Goal: Information Seeking & Learning: Learn about a topic

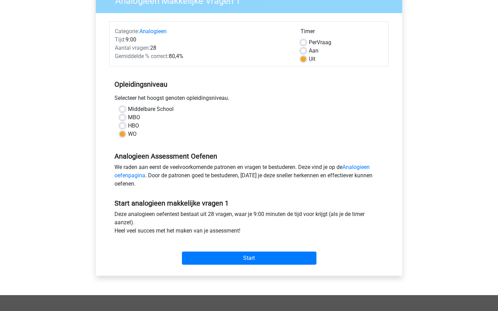
scroll to position [89, 0]
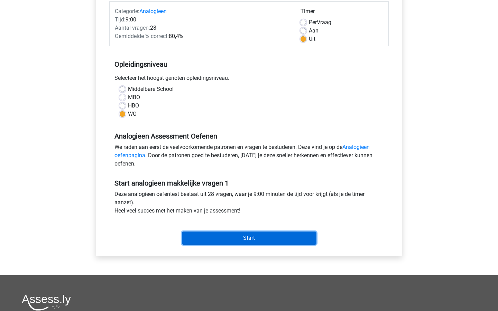
click at [273, 238] on input "Start" at bounding box center [249, 238] width 135 height 13
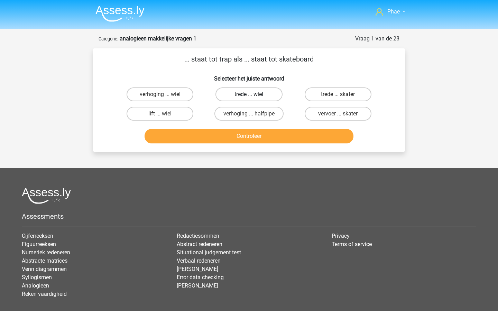
click at [232, 97] on label "trede ... wiel" at bounding box center [249, 95] width 67 height 14
click at [249, 97] on input "trede ... wiel" at bounding box center [251, 96] width 4 height 4
radio input "true"
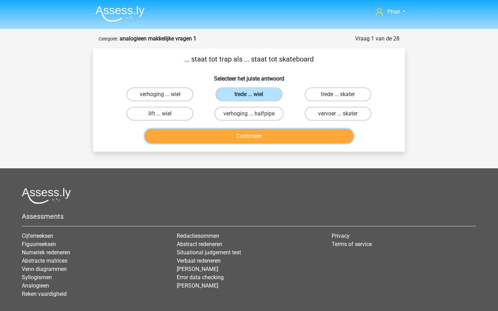
click at [229, 138] on button "Controleer" at bounding box center [249, 136] width 209 height 15
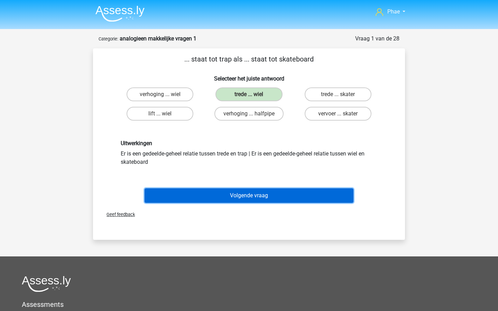
click at [217, 199] on button "Volgende vraag" at bounding box center [249, 196] width 209 height 15
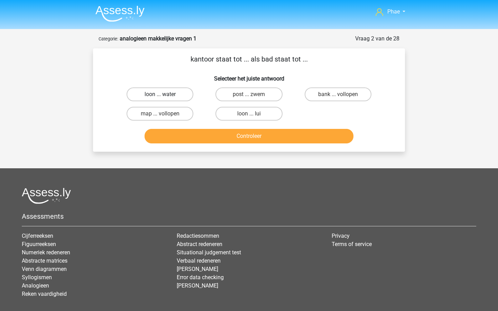
click at [178, 95] on label "loon ... water" at bounding box center [160, 95] width 67 height 14
click at [165, 95] on input "loon ... water" at bounding box center [162, 96] width 4 height 4
radio input "true"
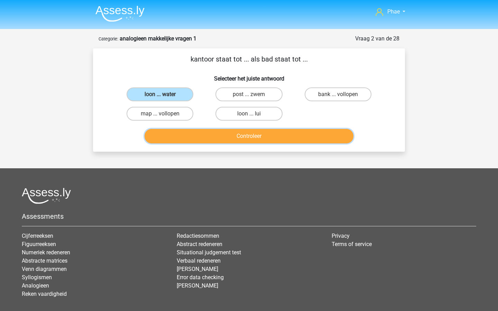
click at [211, 133] on button "Controleer" at bounding box center [249, 136] width 209 height 15
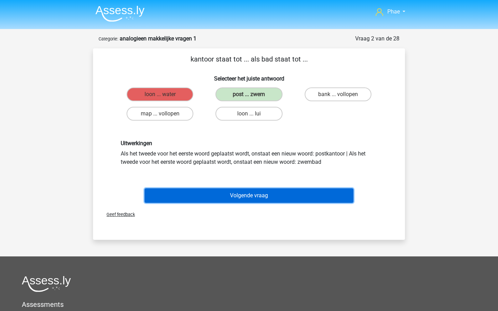
click at [233, 196] on button "Volgende vraag" at bounding box center [249, 196] width 209 height 15
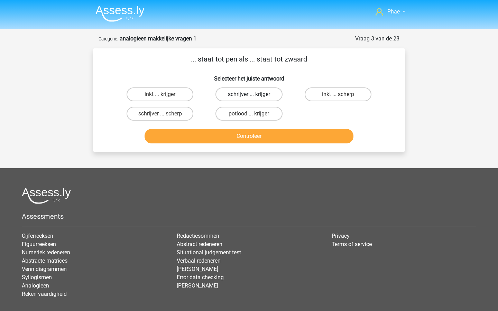
click at [271, 94] on label "schrijver ... krijger" at bounding box center [249, 95] width 67 height 14
click at [254, 94] on input "schrijver ... krijger" at bounding box center [251, 96] width 4 height 4
radio input "true"
click at [272, 117] on label "potlood ... krijger" at bounding box center [249, 114] width 67 height 14
click at [254, 117] on input "potlood ... krijger" at bounding box center [251, 116] width 4 height 4
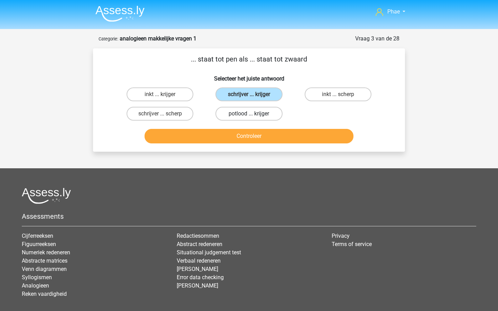
radio input "true"
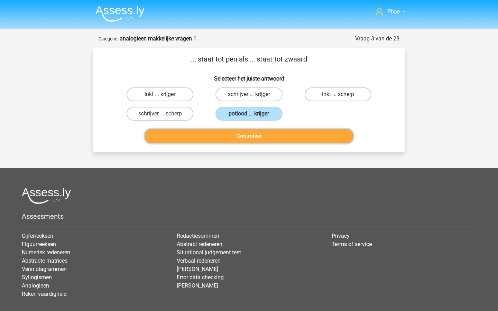
click at [272, 130] on button "Controleer" at bounding box center [249, 136] width 209 height 15
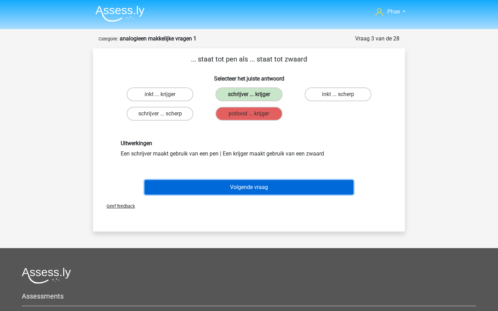
click at [251, 190] on button "Volgende vraag" at bounding box center [249, 187] width 209 height 15
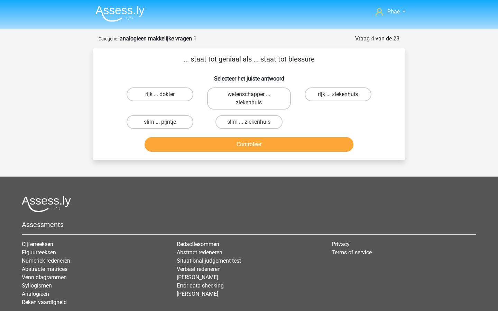
click at [168, 128] on label "slim ... pijntje" at bounding box center [160, 122] width 67 height 14
click at [165, 127] on input "slim ... pijntje" at bounding box center [162, 124] width 4 height 4
radio input "true"
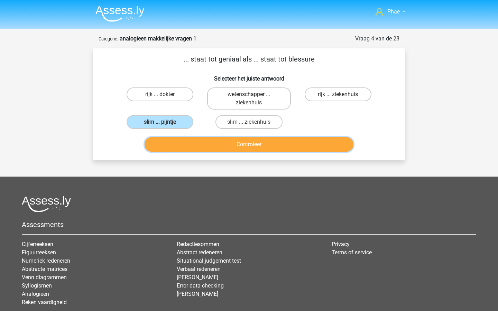
click at [210, 141] on button "Controleer" at bounding box center [249, 144] width 209 height 15
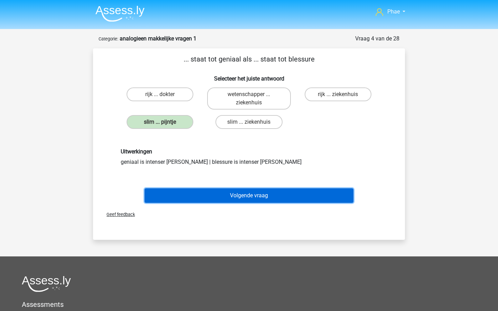
click at [233, 189] on button "Volgende vraag" at bounding box center [249, 196] width 209 height 15
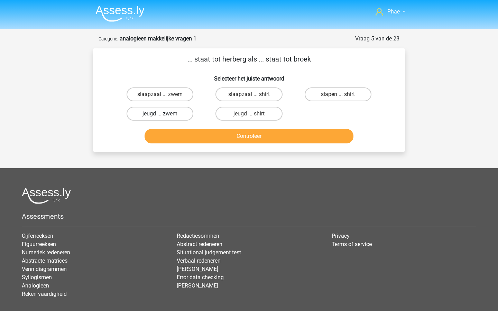
click at [175, 116] on label "jeugd ... zwem" at bounding box center [160, 114] width 67 height 14
click at [165, 116] on input "jeugd ... zwem" at bounding box center [162, 116] width 4 height 4
radio input "true"
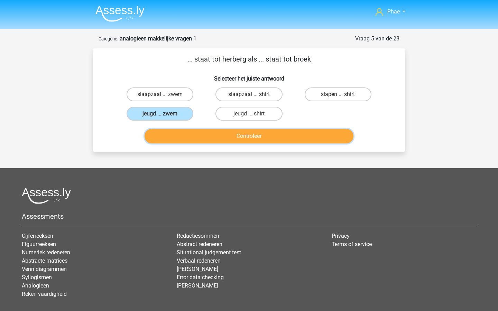
click at [194, 136] on button "Controleer" at bounding box center [249, 136] width 209 height 15
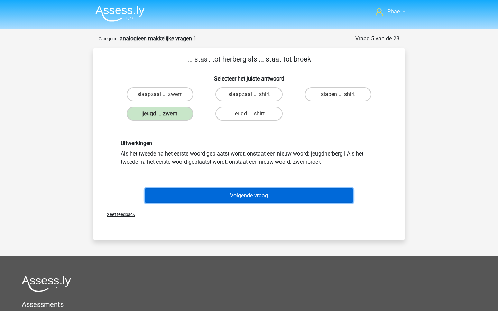
click at [220, 189] on button "Volgende vraag" at bounding box center [249, 196] width 209 height 15
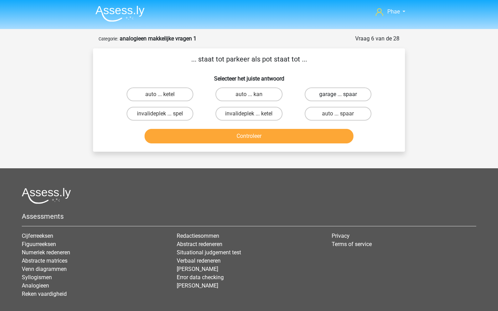
click at [352, 95] on label "garage ... spaar" at bounding box center [338, 95] width 67 height 14
click at [342, 95] on input "garage ... spaar" at bounding box center [340, 96] width 4 height 4
radio input "true"
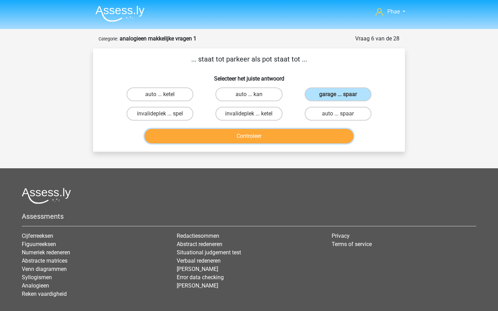
click at [329, 135] on button "Controleer" at bounding box center [249, 136] width 209 height 15
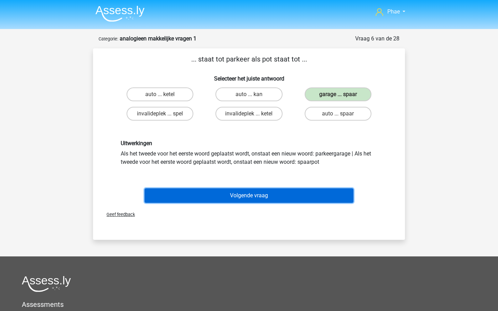
click at [289, 196] on button "Volgende vraag" at bounding box center [249, 196] width 209 height 15
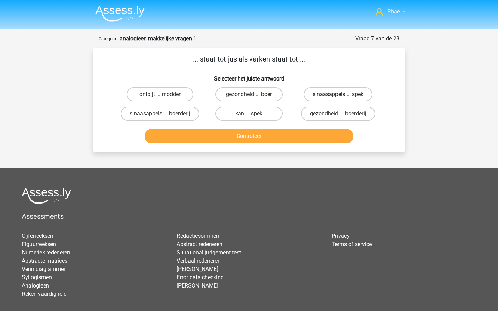
click at [345, 96] on label "sinaasappels ... spek" at bounding box center [338, 95] width 69 height 14
click at [342, 96] on input "sinaasappels ... spek" at bounding box center [340, 96] width 4 height 4
radio input "true"
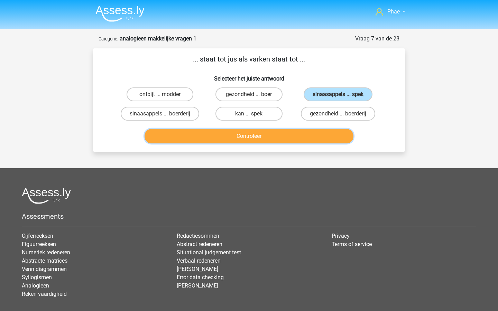
click at [297, 137] on button "Controleer" at bounding box center [249, 136] width 209 height 15
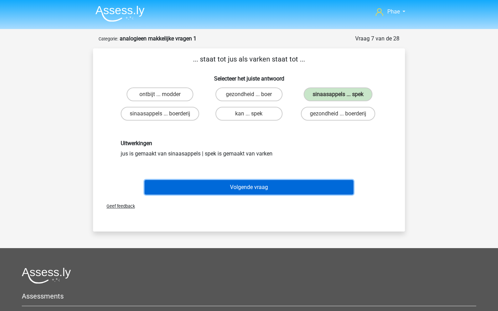
click at [278, 184] on button "Volgende vraag" at bounding box center [249, 187] width 209 height 15
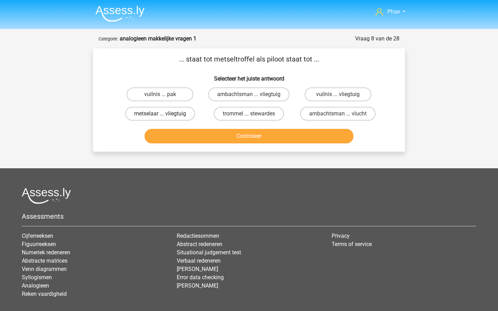
click at [149, 114] on label "metselaar ... vliegtuig" at bounding box center [160, 114] width 70 height 14
click at [160, 114] on input "metselaar ... vliegtuig" at bounding box center [162, 116] width 4 height 4
radio input "true"
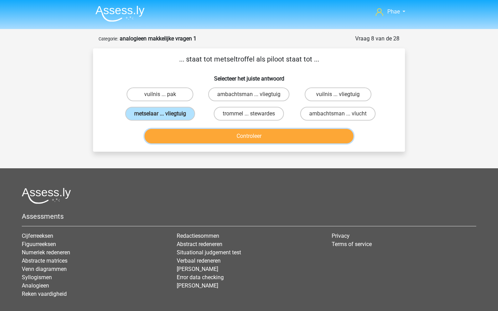
click at [174, 139] on button "Controleer" at bounding box center [249, 136] width 209 height 15
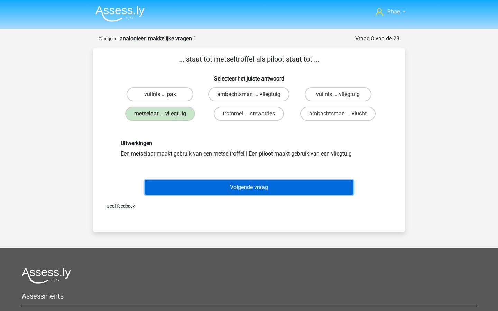
click at [231, 190] on button "Volgende vraag" at bounding box center [249, 187] width 209 height 15
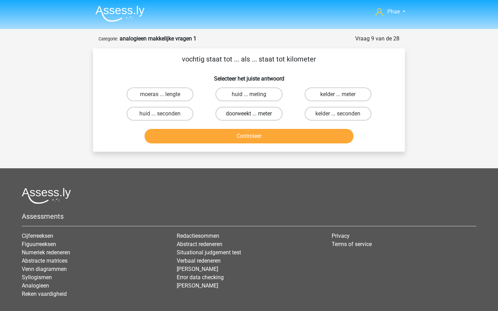
click at [265, 119] on label "doorweekt ... meter" at bounding box center [249, 114] width 67 height 14
click at [254, 118] on input "doorweekt ... meter" at bounding box center [251, 116] width 4 height 4
radio input "true"
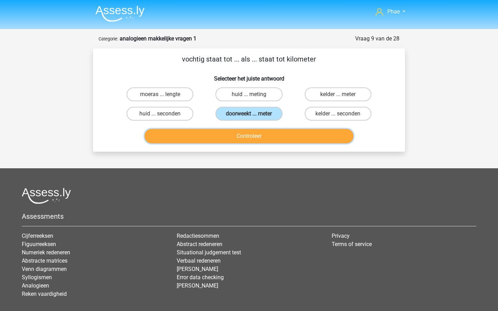
click at [266, 134] on button "Controleer" at bounding box center [249, 136] width 209 height 15
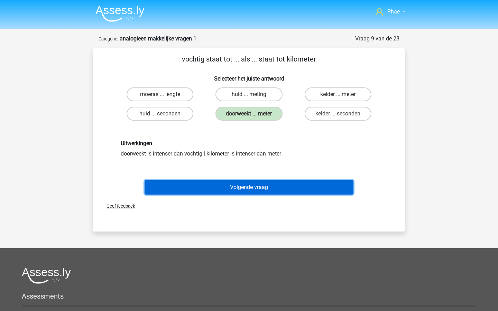
click at [261, 186] on button "Volgende vraag" at bounding box center [249, 187] width 209 height 15
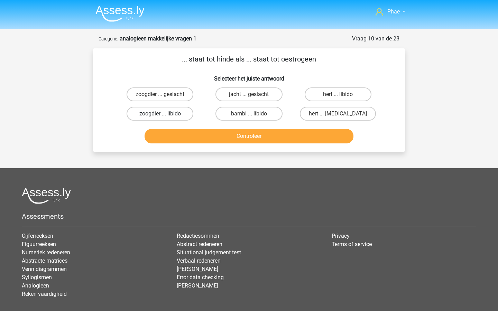
click at [175, 116] on label "zoogdier ... libido" at bounding box center [160, 114] width 67 height 14
click at [165, 116] on input "zoogdier ... libido" at bounding box center [162, 116] width 4 height 4
radio input "true"
click at [350, 109] on label "hert ... testosteron" at bounding box center [338, 114] width 76 height 14
click at [342, 114] on input "hert ... testosteron" at bounding box center [340, 116] width 4 height 4
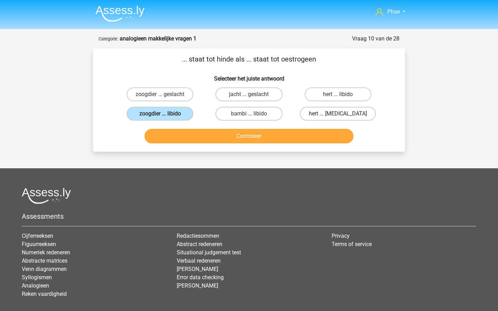
radio input "true"
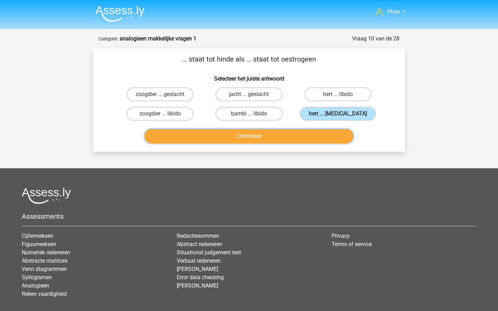
click at [300, 136] on button "Controleer" at bounding box center [249, 136] width 209 height 15
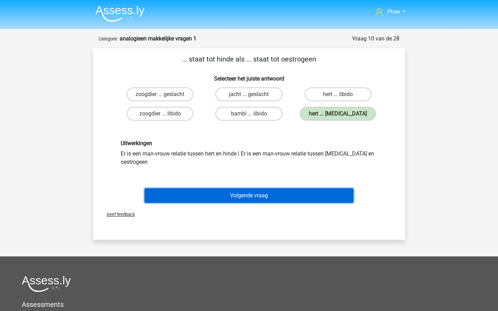
click at [291, 196] on button "Volgende vraag" at bounding box center [249, 196] width 209 height 15
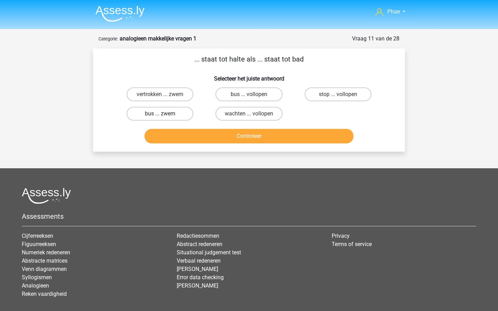
click at [173, 114] on label "bus ... zwem" at bounding box center [160, 114] width 67 height 14
click at [165, 114] on input "bus ... zwem" at bounding box center [162, 116] width 4 height 4
radio input "true"
click at [219, 146] on div "Controleer" at bounding box center [249, 137] width 267 height 17
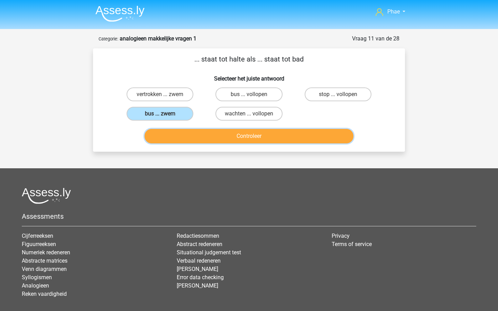
click at [219, 140] on button "Controleer" at bounding box center [249, 136] width 209 height 15
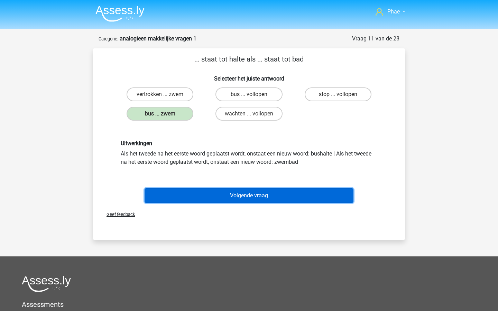
click at [210, 196] on button "Volgende vraag" at bounding box center [249, 196] width 209 height 15
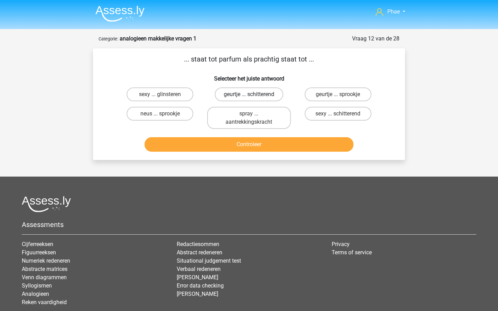
click at [266, 97] on label "geurtje ... schitterend" at bounding box center [249, 95] width 68 height 14
click at [254, 97] on input "geurtje ... schitterend" at bounding box center [251, 96] width 4 height 4
radio input "true"
click at [326, 122] on div "sexy ... schitterend" at bounding box center [337, 118] width 83 height 22
click at [325, 117] on label "sexy ... schitterend" at bounding box center [338, 114] width 67 height 14
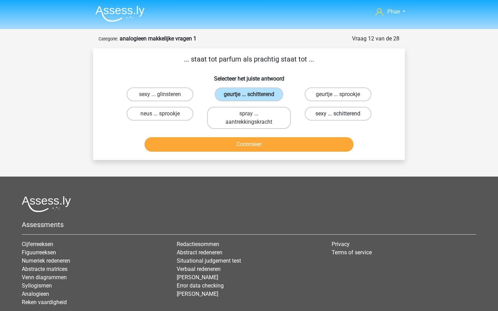
click at [338, 117] on input "sexy ... schitterend" at bounding box center [340, 116] width 4 height 4
radio input "true"
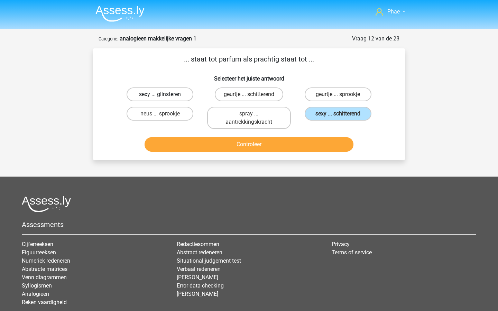
click at [154, 101] on label "sexy ... glinsteren" at bounding box center [160, 95] width 67 height 14
click at [160, 99] on input "sexy ... glinsteren" at bounding box center [162, 96] width 4 height 4
radio input "true"
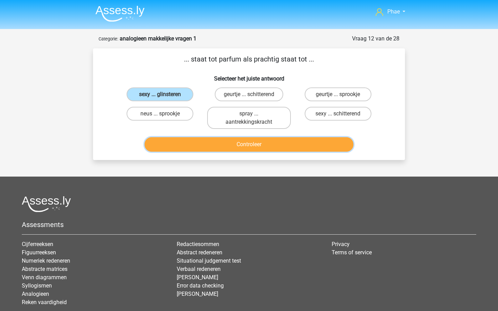
click at [199, 139] on button "Controleer" at bounding box center [249, 144] width 209 height 15
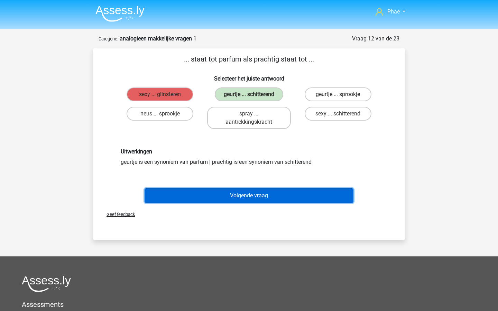
click at [266, 194] on button "Volgende vraag" at bounding box center [249, 196] width 209 height 15
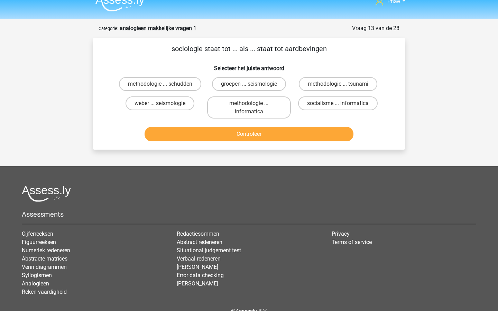
scroll to position [9, 0]
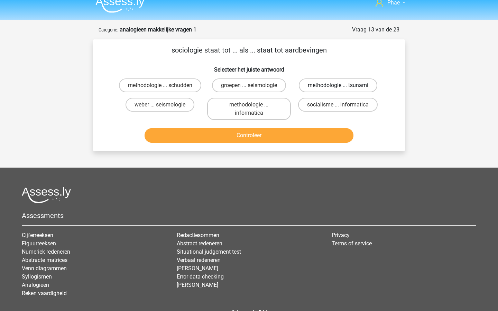
click at [328, 88] on label "methodologie ... tsunami" at bounding box center [338, 86] width 79 height 14
click at [338, 88] on input "methodologie ... tsunami" at bounding box center [340, 87] width 4 height 4
radio input "true"
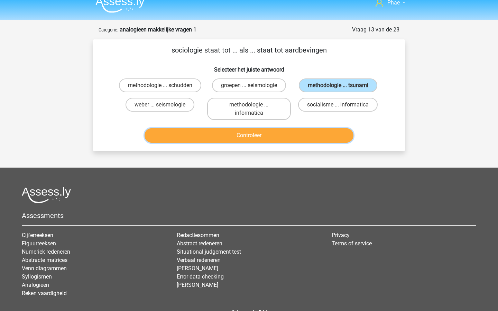
click at [304, 131] on button "Controleer" at bounding box center [249, 135] width 209 height 15
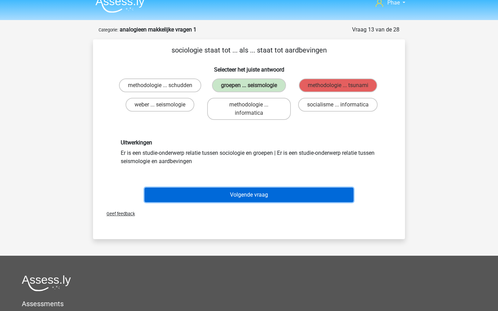
click at [297, 198] on button "Volgende vraag" at bounding box center [249, 195] width 209 height 15
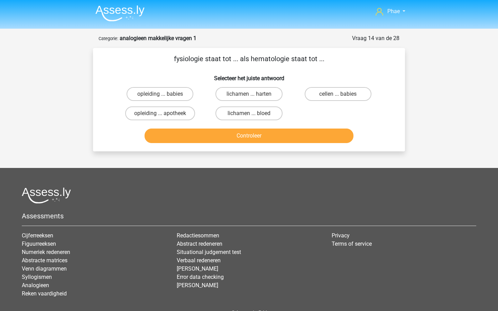
scroll to position [0, 0]
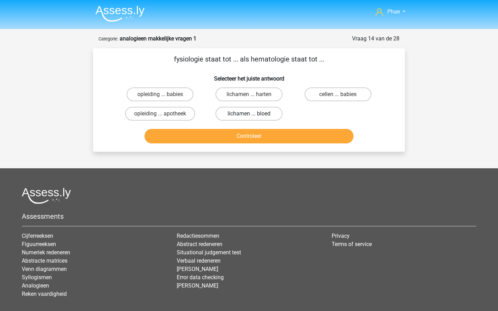
click at [262, 110] on label "lichamen ... bloed" at bounding box center [249, 114] width 67 height 14
click at [254, 114] on input "lichamen ... bloed" at bounding box center [251, 116] width 4 height 4
radio input "true"
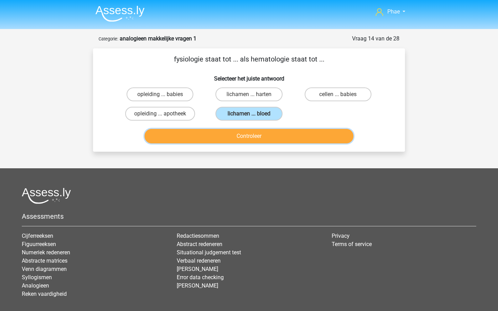
click at [268, 139] on button "Controleer" at bounding box center [249, 136] width 209 height 15
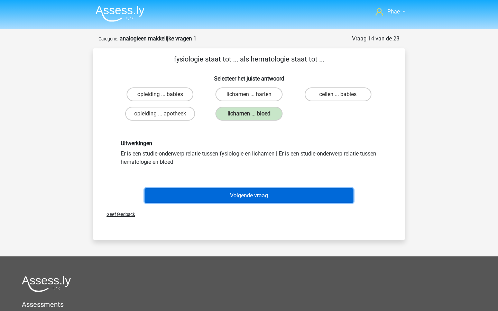
click at [268, 199] on button "Volgende vraag" at bounding box center [249, 196] width 209 height 15
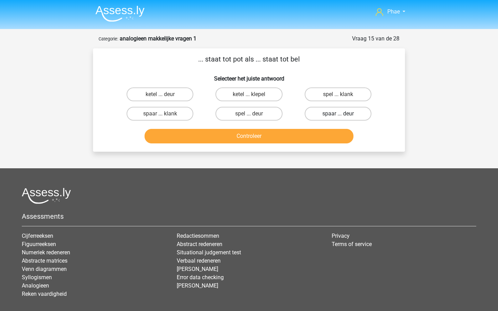
click at [348, 120] on label "spaar ... deur" at bounding box center [338, 114] width 67 height 14
click at [342, 118] on input "spaar ... deur" at bounding box center [340, 116] width 4 height 4
radio input "true"
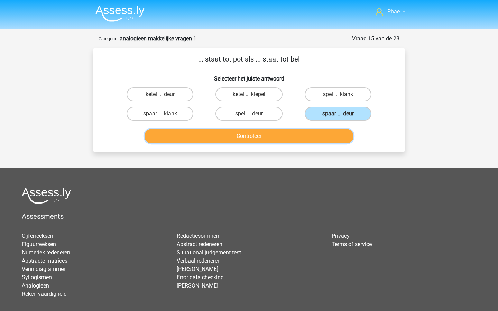
click at [319, 141] on button "Controleer" at bounding box center [249, 136] width 209 height 15
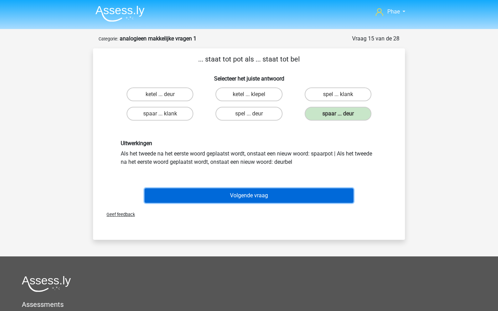
click at [296, 196] on button "Volgende vraag" at bounding box center [249, 196] width 209 height 15
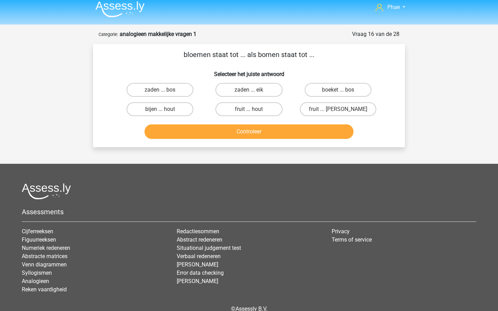
scroll to position [2, 0]
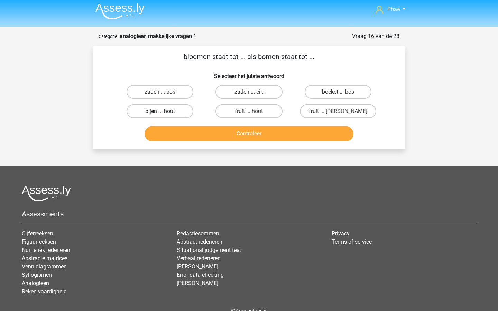
click at [180, 113] on label "bijen ... hout" at bounding box center [160, 111] width 67 height 14
click at [165, 113] on input "bijen ... hout" at bounding box center [162, 113] width 4 height 4
radio input "true"
click at [353, 86] on label "boeket ... bos" at bounding box center [338, 92] width 67 height 14
click at [342, 92] on input "boeket ... bos" at bounding box center [340, 94] width 4 height 4
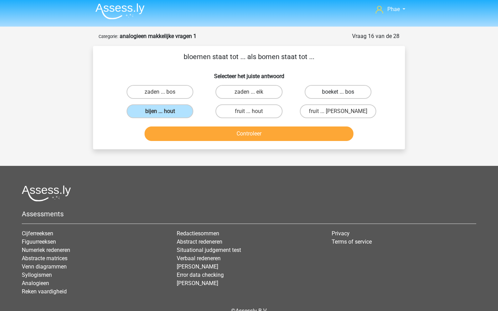
radio input "true"
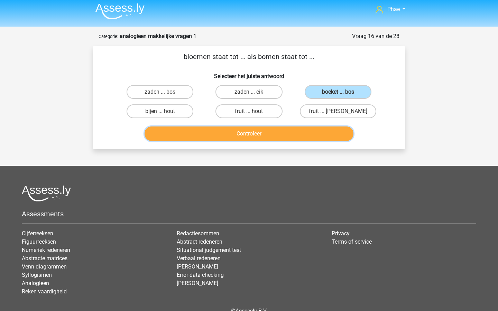
click at [315, 130] on button "Controleer" at bounding box center [249, 134] width 209 height 15
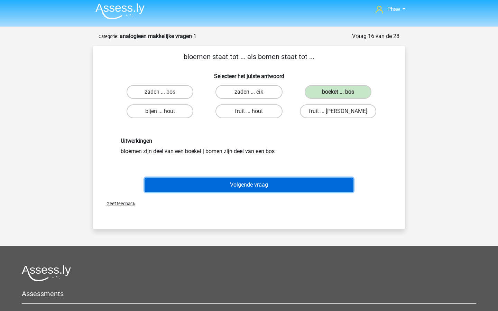
click at [273, 190] on button "Volgende vraag" at bounding box center [249, 185] width 209 height 15
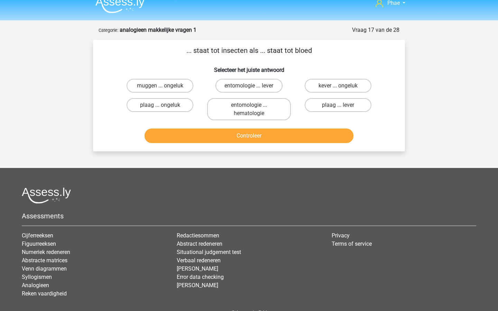
scroll to position [0, 0]
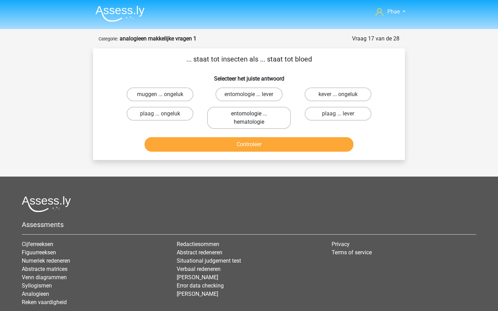
click at [276, 123] on label "entomologie ... hematologie" at bounding box center [248, 118] width 83 height 22
click at [254, 118] on input "entomologie ... hematologie" at bounding box center [251, 116] width 4 height 4
radio input "true"
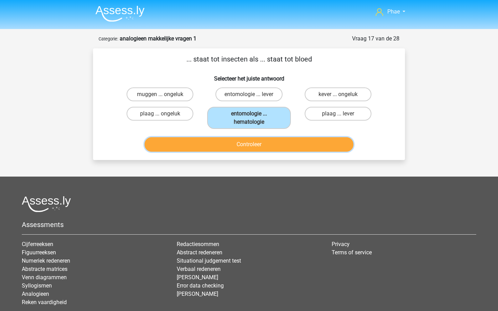
click at [289, 146] on button "Controleer" at bounding box center [249, 144] width 209 height 15
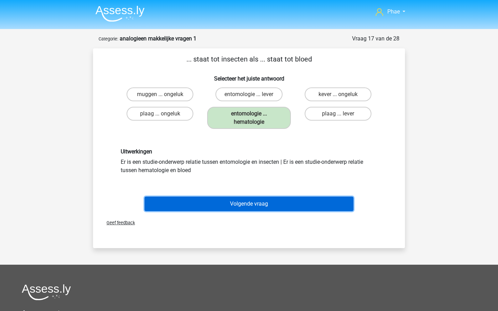
click at [294, 208] on button "Volgende vraag" at bounding box center [249, 204] width 209 height 15
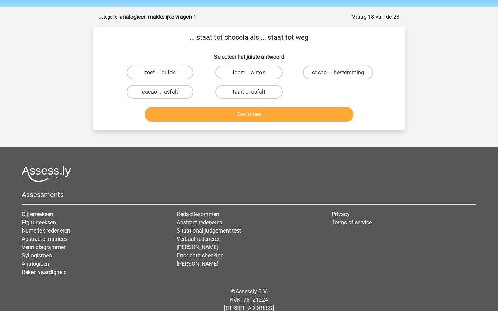
scroll to position [19, 0]
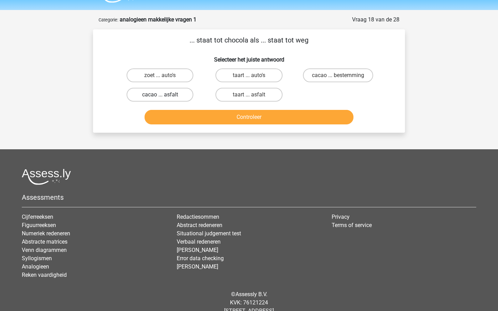
click at [169, 93] on label "cacao ... asfalt" at bounding box center [160, 95] width 67 height 14
click at [165, 95] on input "cacao ... asfalt" at bounding box center [162, 97] width 4 height 4
radio input "true"
click at [205, 111] on button "Controleer" at bounding box center [249, 117] width 209 height 15
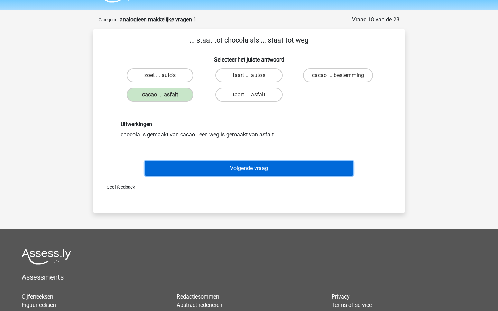
click at [230, 166] on button "Volgende vraag" at bounding box center [249, 168] width 209 height 15
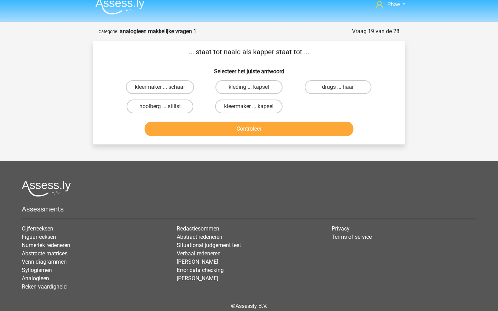
scroll to position [0, 0]
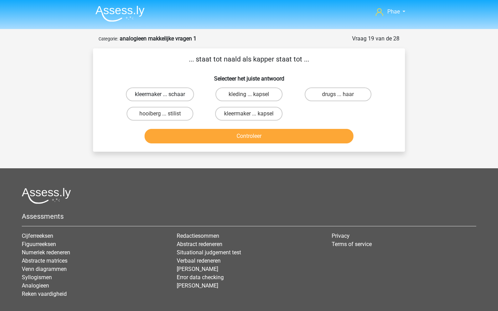
click at [174, 95] on label "kleermaker ... schaar" at bounding box center [160, 95] width 68 height 14
click at [165, 95] on input "kleermaker ... schaar" at bounding box center [162, 96] width 4 height 4
radio input "true"
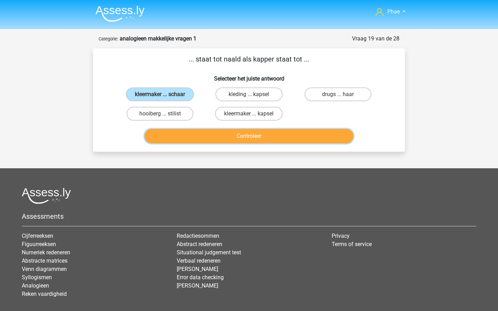
click at [254, 135] on button "Controleer" at bounding box center [249, 136] width 209 height 15
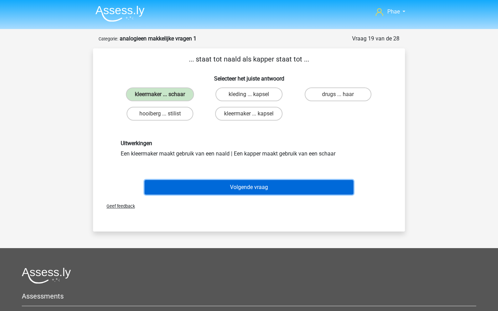
click at [262, 187] on button "Volgende vraag" at bounding box center [249, 187] width 209 height 15
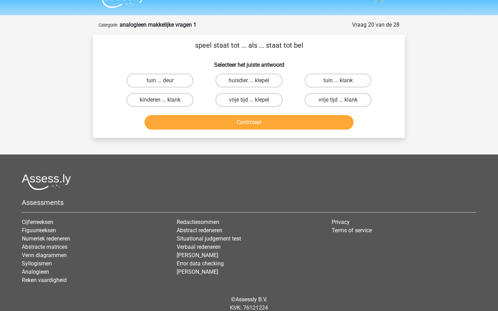
scroll to position [3, 0]
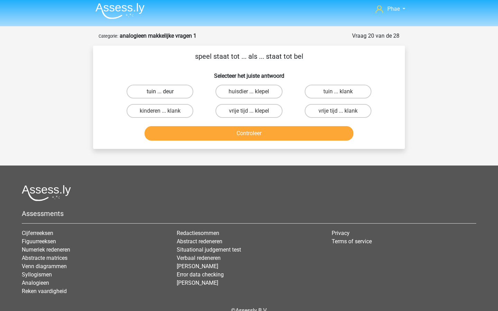
click at [171, 94] on label "tuin ... deur" at bounding box center [160, 92] width 67 height 14
click at [165, 94] on input "tuin ... deur" at bounding box center [162, 94] width 4 height 4
radio input "true"
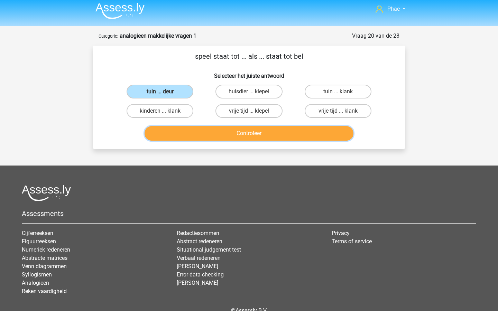
click at [187, 130] on button "Controleer" at bounding box center [249, 133] width 209 height 15
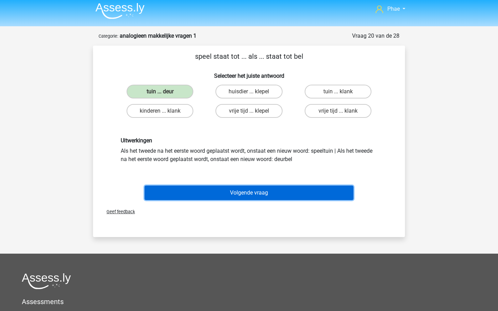
click at [239, 193] on button "Volgende vraag" at bounding box center [249, 193] width 209 height 15
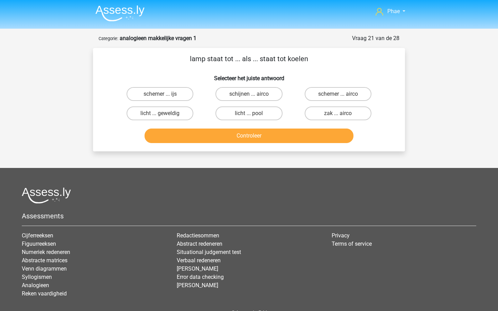
scroll to position [0, 0]
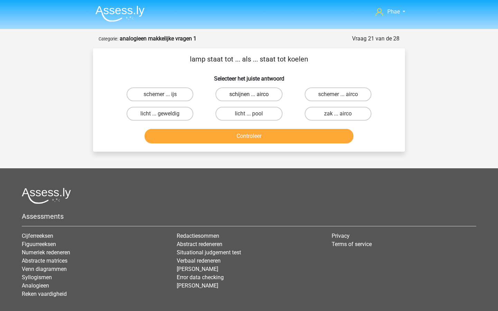
click at [264, 97] on label "schijnen ... airco" at bounding box center [249, 95] width 67 height 14
click at [254, 97] on input "schijnen ... airco" at bounding box center [251, 96] width 4 height 4
radio input "true"
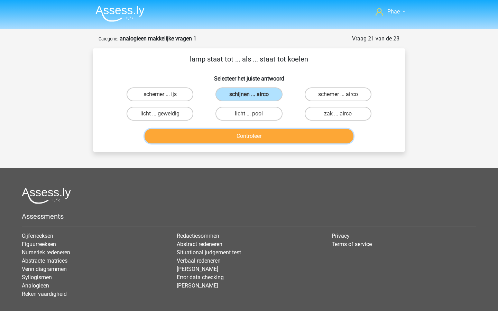
click at [280, 132] on button "Controleer" at bounding box center [249, 136] width 209 height 15
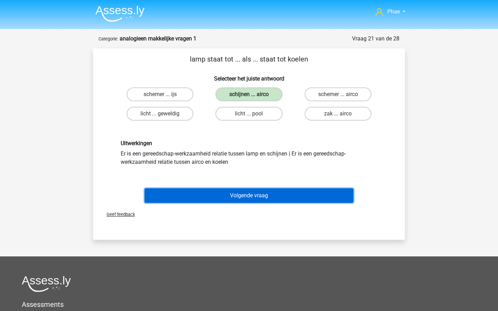
click at [274, 195] on button "Volgende vraag" at bounding box center [249, 196] width 209 height 15
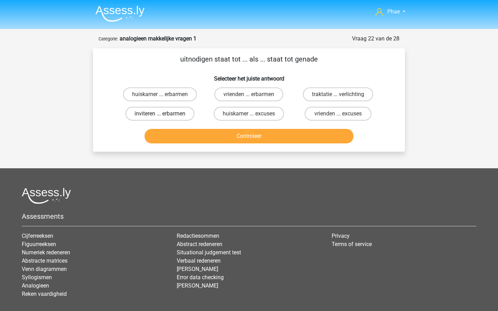
click at [181, 112] on label "inviteren ... erbarmen" at bounding box center [160, 114] width 69 height 14
click at [165, 114] on input "inviteren ... erbarmen" at bounding box center [162, 116] width 4 height 4
radio input "true"
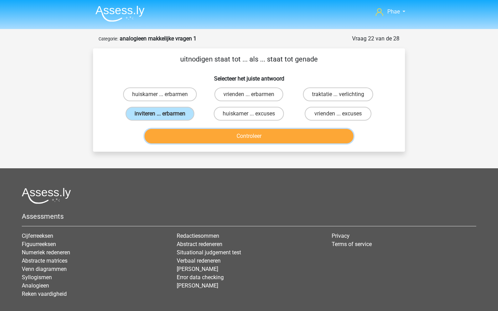
click at [221, 137] on button "Controleer" at bounding box center [249, 136] width 209 height 15
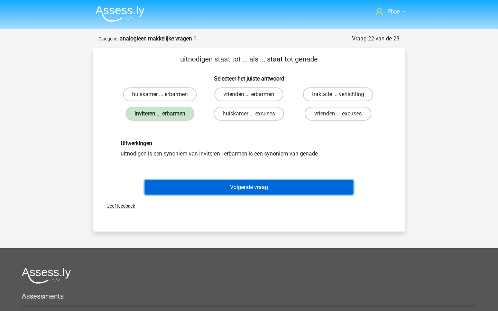
click at [227, 189] on button "Volgende vraag" at bounding box center [249, 187] width 209 height 15
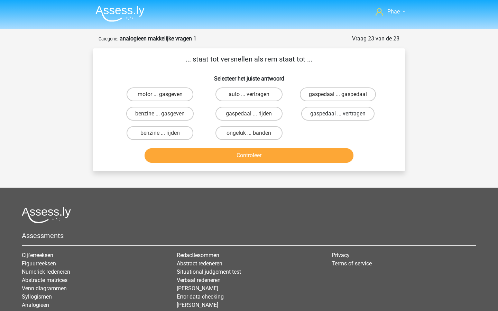
click at [321, 116] on label "gaspedaal ... vertragen" at bounding box center [337, 114] width 73 height 14
click at [338, 116] on input "gaspedaal ... vertragen" at bounding box center [340, 116] width 4 height 4
radio input "true"
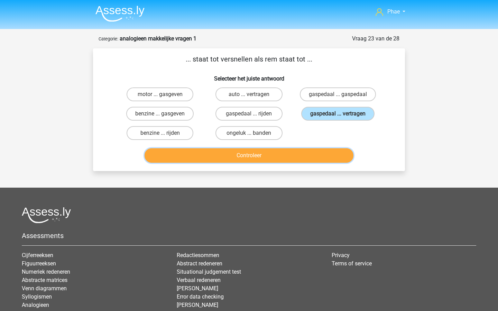
click at [312, 150] on button "Controleer" at bounding box center [249, 155] width 209 height 15
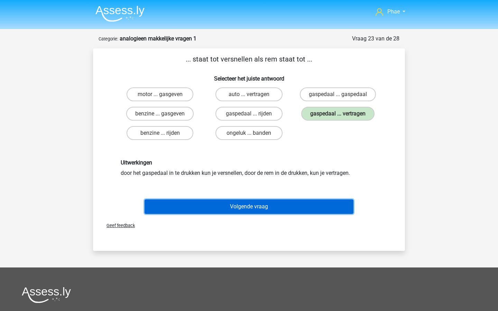
click at [293, 204] on button "Volgende vraag" at bounding box center [249, 207] width 209 height 15
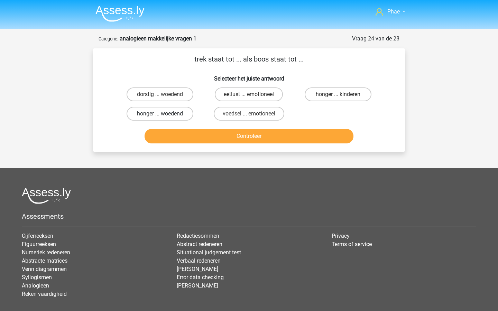
click at [187, 115] on label "honger ... woedend" at bounding box center [160, 114] width 67 height 14
click at [165, 115] on input "honger ... woedend" at bounding box center [162, 116] width 4 height 4
radio input "true"
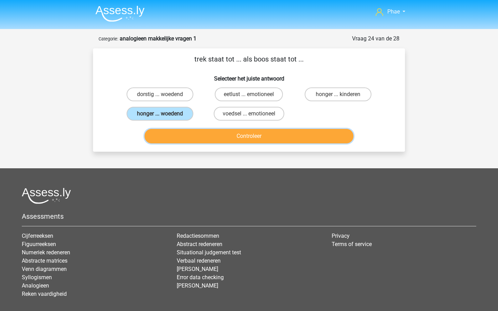
click at [202, 141] on button "Controleer" at bounding box center [249, 136] width 209 height 15
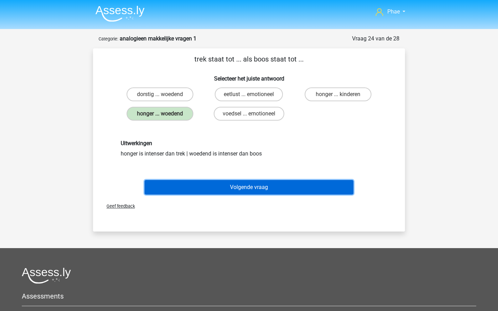
click at [236, 193] on button "Volgende vraag" at bounding box center [249, 187] width 209 height 15
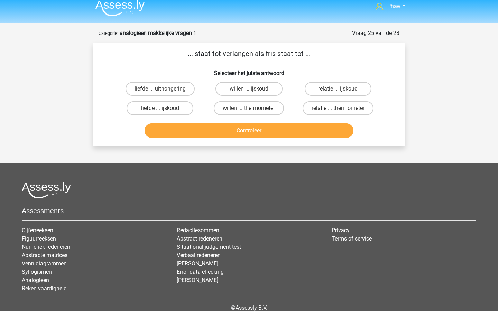
scroll to position [3, 0]
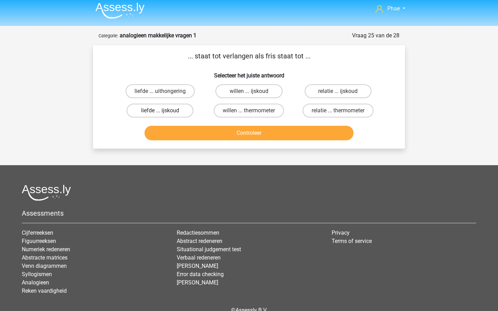
click at [180, 113] on label "liefde ... ijskoud" at bounding box center [160, 111] width 67 height 14
click at [165, 113] on input "liefde ... ijskoud" at bounding box center [162, 113] width 4 height 4
radio input "true"
click at [228, 132] on button "Controleer" at bounding box center [249, 133] width 209 height 15
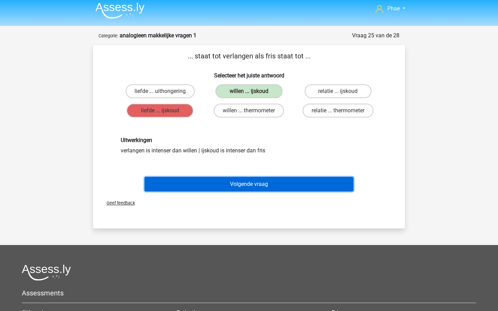
click at [252, 184] on button "Volgende vraag" at bounding box center [249, 184] width 209 height 15
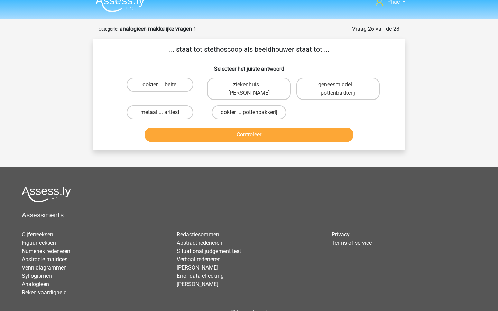
scroll to position [7, 0]
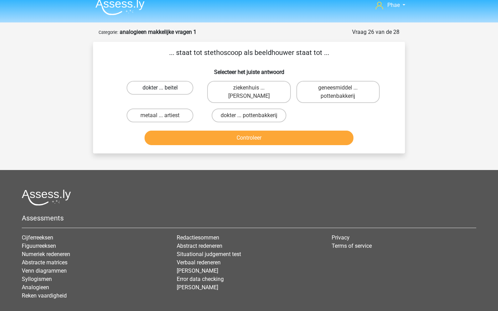
click at [163, 93] on label "dokter ... beitel" at bounding box center [160, 88] width 67 height 14
click at [163, 92] on input "dokter ... beitel" at bounding box center [162, 90] width 4 height 4
radio input "true"
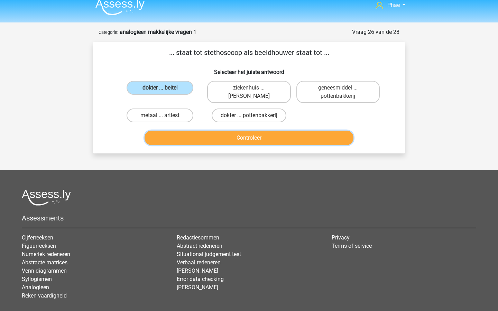
click at [233, 138] on button "Controleer" at bounding box center [249, 138] width 209 height 15
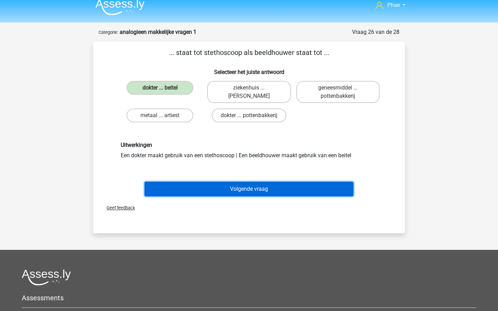
click at [246, 191] on button "Volgende vraag" at bounding box center [249, 189] width 209 height 15
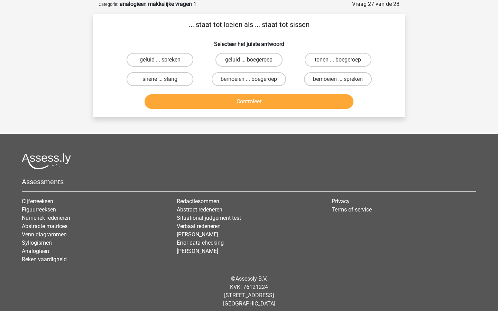
scroll to position [21, 0]
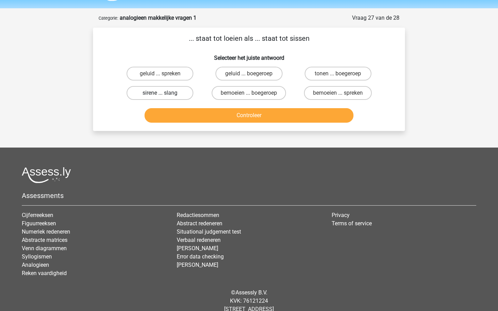
click at [183, 94] on label "sirene ... slang" at bounding box center [160, 93] width 67 height 14
click at [165, 94] on input "sirene ... slang" at bounding box center [162, 95] width 4 height 4
radio input "true"
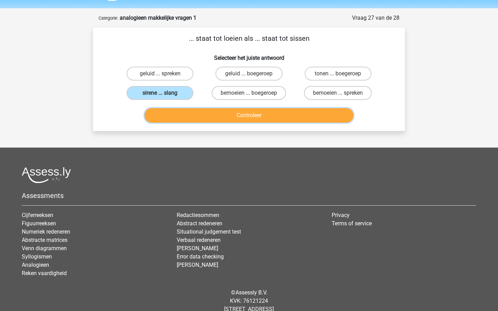
click at [213, 115] on button "Controleer" at bounding box center [249, 115] width 209 height 15
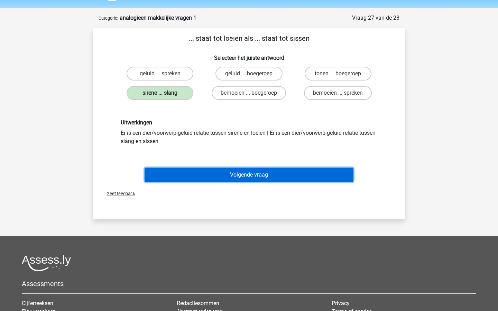
click at [231, 171] on button "Volgende vraag" at bounding box center [249, 175] width 209 height 15
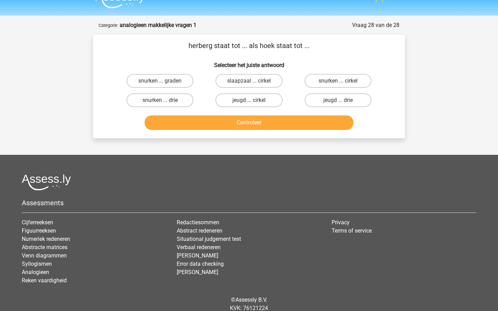
scroll to position [11, 0]
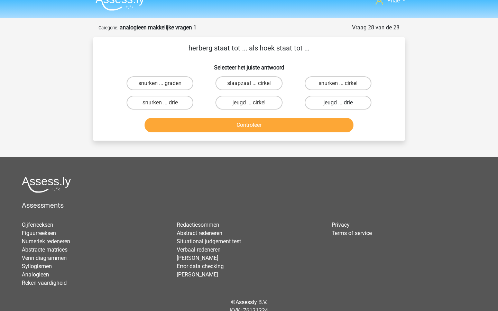
click at [327, 106] on label "jeugd ... drie" at bounding box center [338, 103] width 67 height 14
click at [338, 106] on input "jeugd ... drie" at bounding box center [340, 105] width 4 height 4
radio input "true"
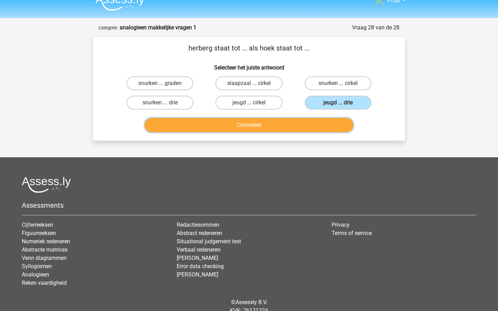
click at [317, 126] on button "Controleer" at bounding box center [249, 125] width 209 height 15
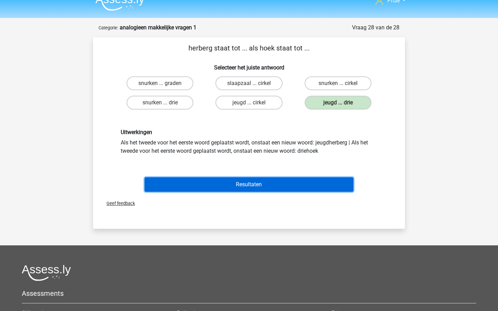
click at [305, 183] on button "Resultaten" at bounding box center [249, 184] width 209 height 15
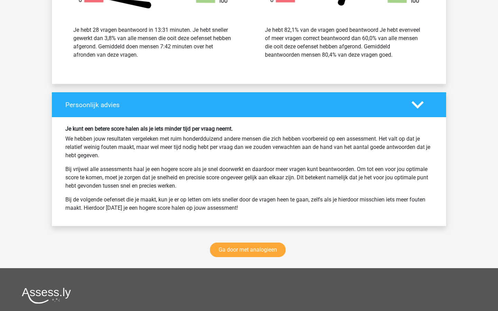
scroll to position [1176, 0]
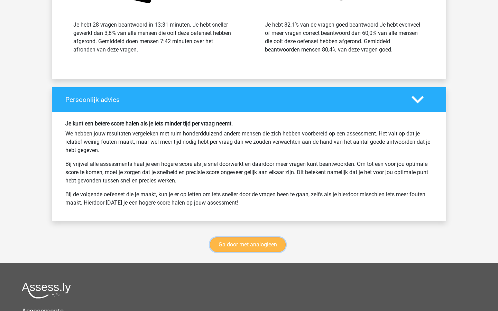
click at [272, 248] on link "Ga door met analogieen" at bounding box center [248, 245] width 76 height 15
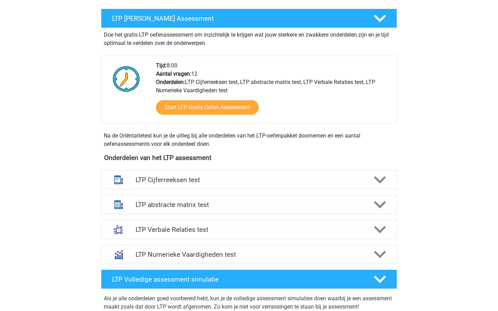
scroll to position [135, 0]
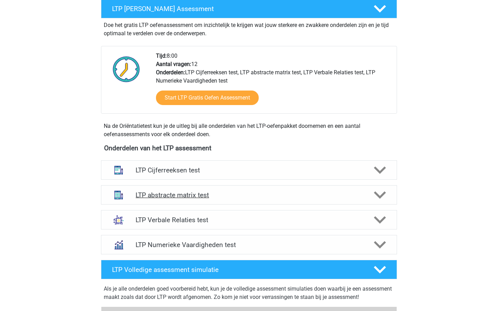
click at [359, 196] on h4 "LTP abstracte matrix test" at bounding box center [249, 195] width 227 height 8
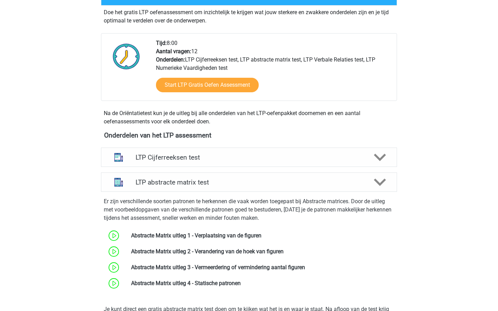
scroll to position [156, 0]
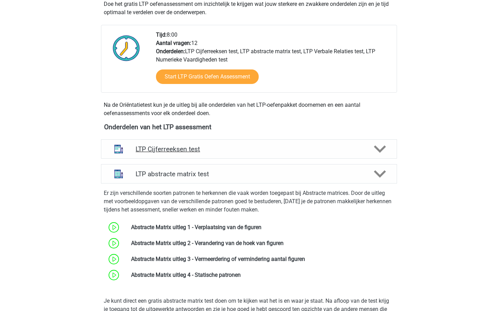
click at [327, 157] on div "LTP Cijferreeksen test" at bounding box center [249, 148] width 296 height 19
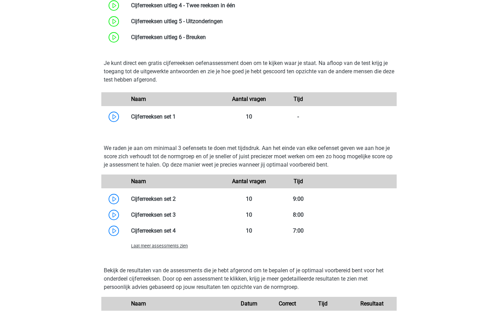
scroll to position [403, 0]
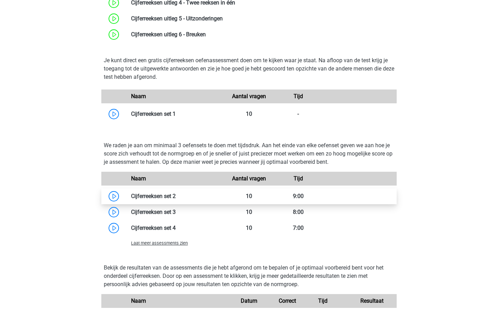
click at [176, 198] on link at bounding box center [176, 196] width 0 height 7
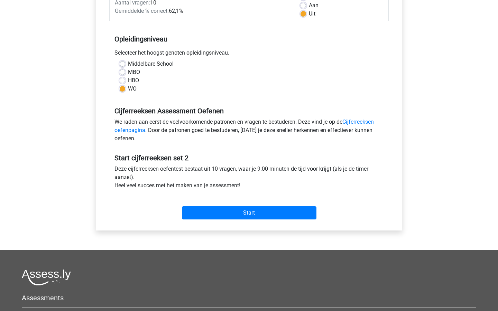
scroll to position [114, 0]
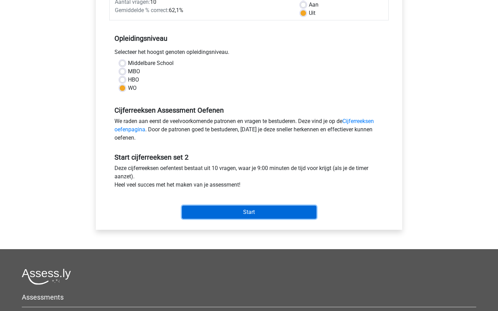
click at [205, 210] on input "Start" at bounding box center [249, 212] width 135 height 13
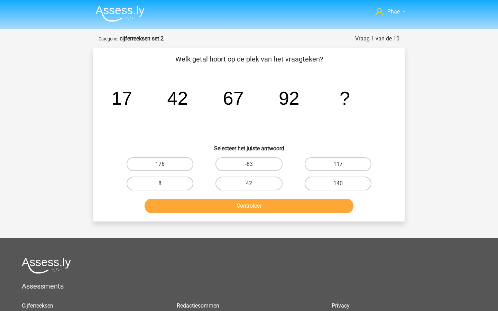
click at [336, 159] on label "117" at bounding box center [338, 164] width 67 height 14
click at [338, 164] on input "117" at bounding box center [340, 166] width 4 height 4
radio input "true"
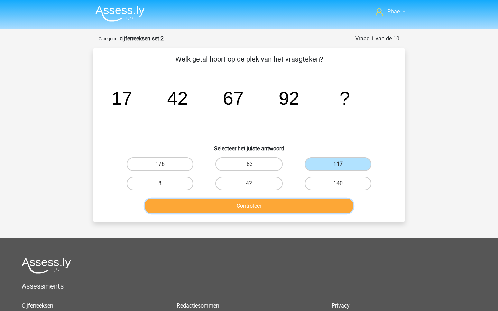
click at [284, 204] on button "Controleer" at bounding box center [249, 206] width 209 height 15
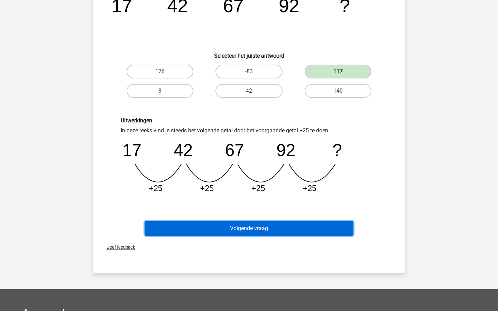
click at [272, 226] on button "Volgende vraag" at bounding box center [249, 228] width 209 height 15
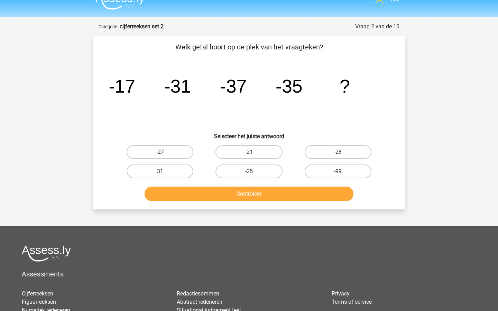
scroll to position [9, 0]
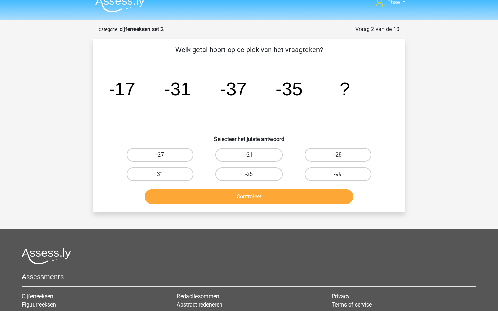
click at [181, 156] on label "-27" at bounding box center [160, 155] width 67 height 14
click at [165, 156] on input "-27" at bounding box center [162, 157] width 4 height 4
radio input "true"
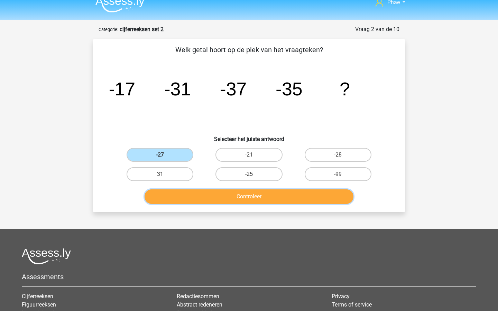
click at [219, 196] on button "Controleer" at bounding box center [249, 197] width 209 height 15
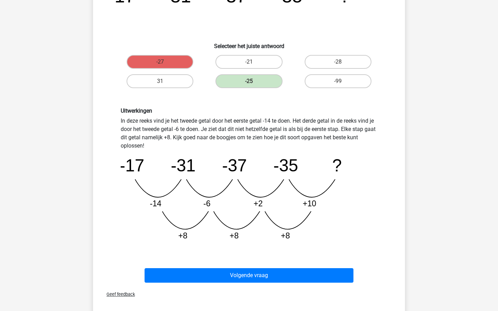
scroll to position [103, 0]
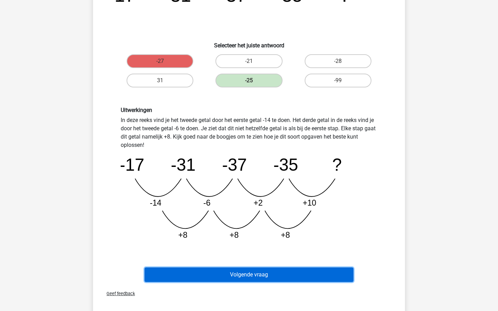
click at [238, 271] on button "Volgende vraag" at bounding box center [249, 275] width 209 height 15
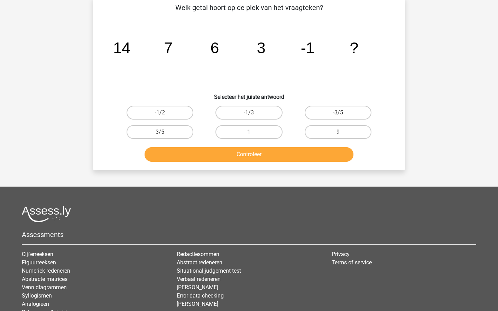
scroll to position [35, 0]
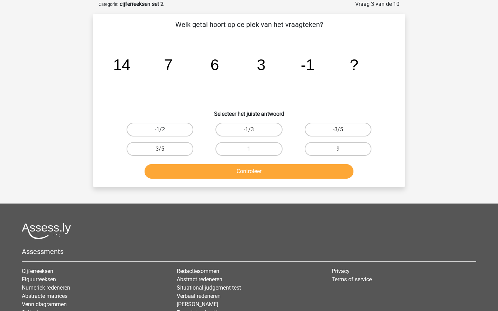
click at [172, 132] on label "-1/2" at bounding box center [160, 130] width 67 height 14
click at [165, 132] on input "-1/2" at bounding box center [162, 132] width 4 height 4
radio input "true"
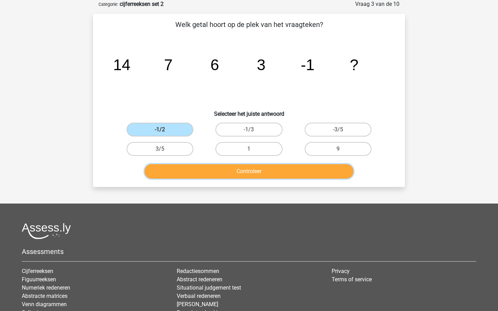
click at [210, 174] on button "Controleer" at bounding box center [249, 171] width 209 height 15
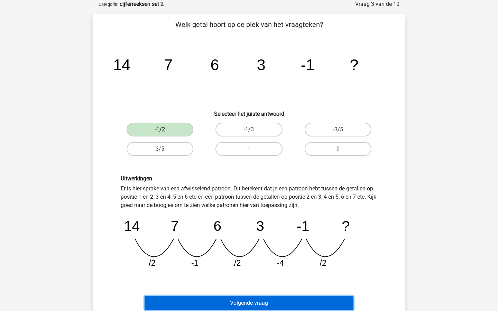
click at [248, 300] on button "Volgende vraag" at bounding box center [249, 303] width 209 height 15
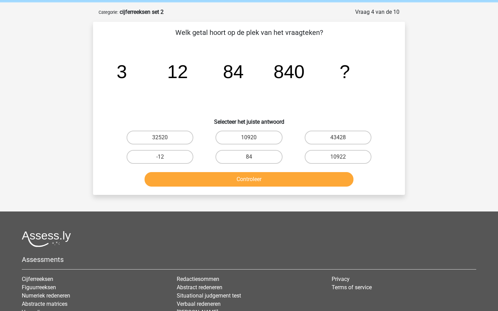
scroll to position [25, 0]
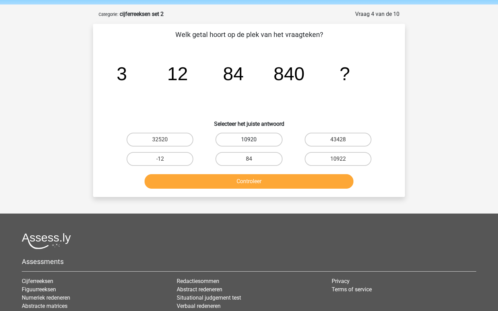
click at [238, 138] on label "10920" at bounding box center [249, 140] width 67 height 14
click at [249, 140] on input "10920" at bounding box center [251, 142] width 4 height 4
radio input "true"
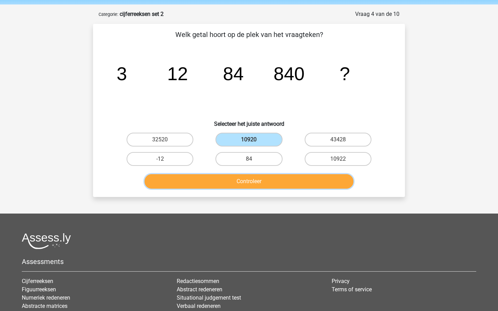
click at [242, 186] on button "Controleer" at bounding box center [249, 181] width 209 height 15
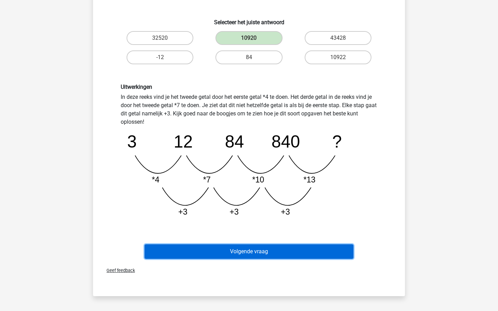
click at [248, 247] on button "Volgende vraag" at bounding box center [249, 252] width 209 height 15
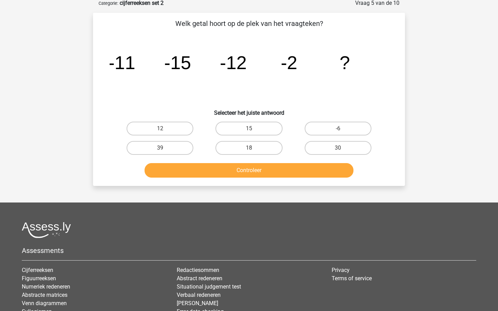
scroll to position [35, 0]
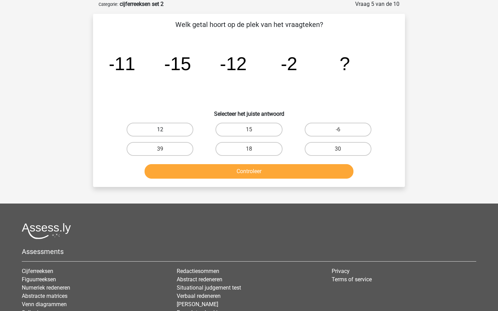
click at [188, 134] on label "12" at bounding box center [160, 130] width 67 height 14
click at [165, 134] on input "12" at bounding box center [162, 132] width 4 height 4
radio input "true"
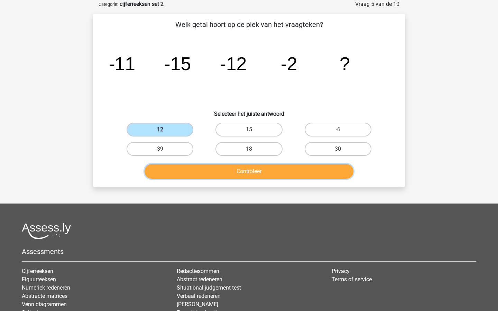
click at [223, 170] on button "Controleer" at bounding box center [249, 171] width 209 height 15
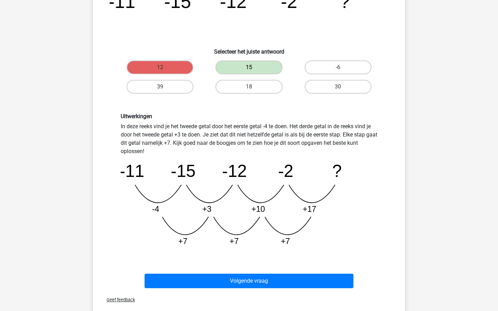
scroll to position [98, 0]
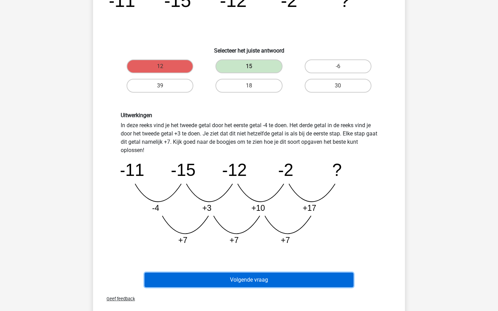
click at [244, 277] on button "Volgende vraag" at bounding box center [249, 280] width 209 height 15
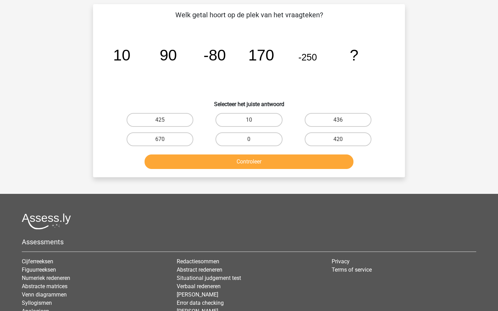
scroll to position [35, 0]
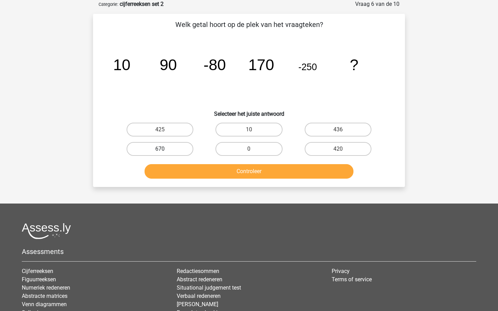
click at [171, 150] on label "670" at bounding box center [160, 149] width 67 height 14
click at [165, 150] on input "670" at bounding box center [162, 151] width 4 height 4
radio input "true"
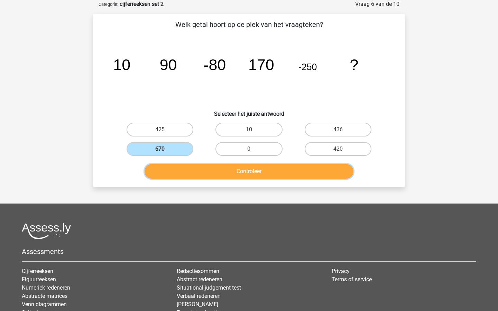
click at [199, 174] on button "Controleer" at bounding box center [249, 171] width 209 height 15
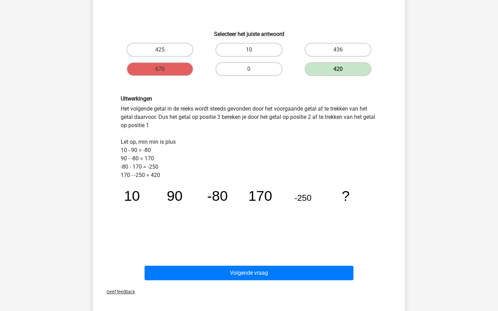
scroll to position [115, 0]
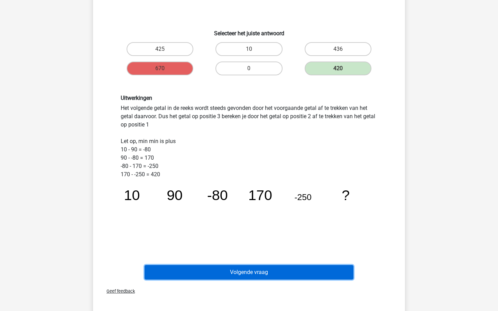
click at [229, 273] on button "Volgende vraag" at bounding box center [249, 272] width 209 height 15
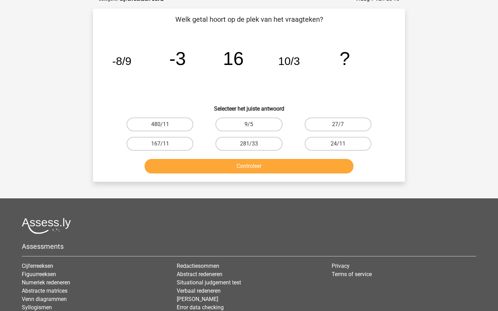
scroll to position [35, 0]
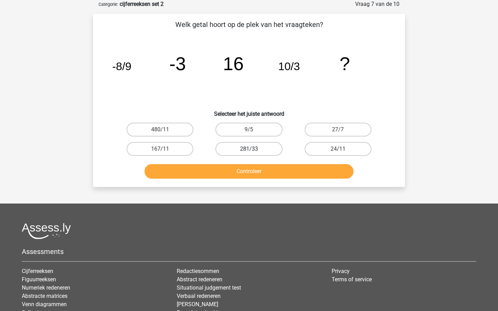
click at [243, 153] on label "281/33" at bounding box center [249, 149] width 67 height 14
click at [249, 153] on input "281/33" at bounding box center [251, 151] width 4 height 4
radio input "true"
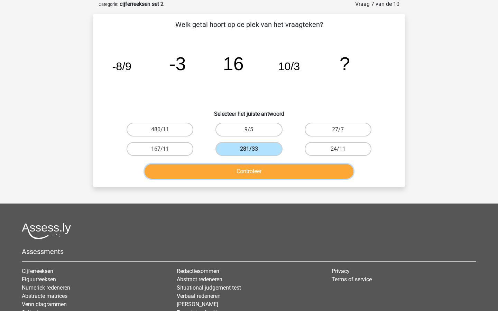
click at [243, 166] on button "Controleer" at bounding box center [249, 171] width 209 height 15
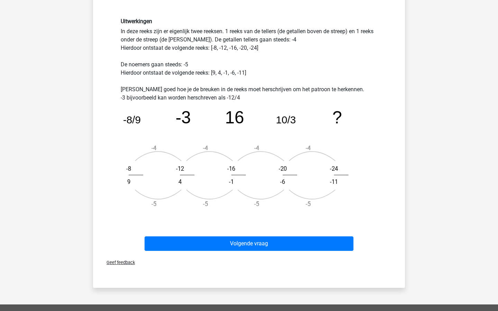
scroll to position [191, 0]
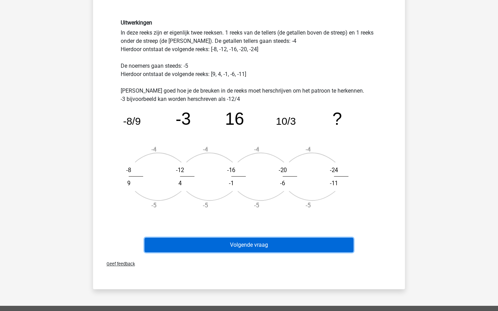
click at [243, 246] on button "Volgende vraag" at bounding box center [249, 245] width 209 height 15
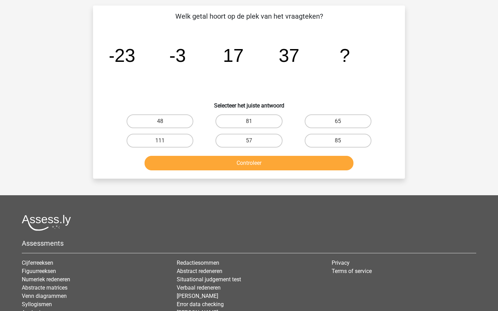
scroll to position [35, 0]
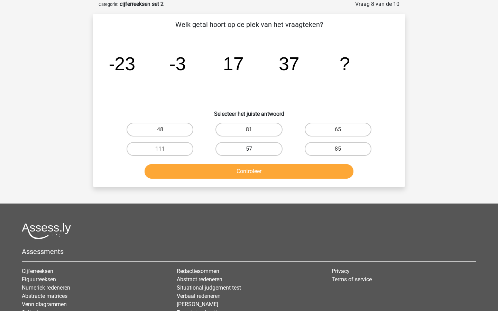
click at [255, 148] on label "57" at bounding box center [249, 149] width 67 height 14
click at [254, 149] on input "57" at bounding box center [251, 151] width 4 height 4
radio input "true"
click at [258, 163] on div "Controleer" at bounding box center [249, 170] width 290 height 23
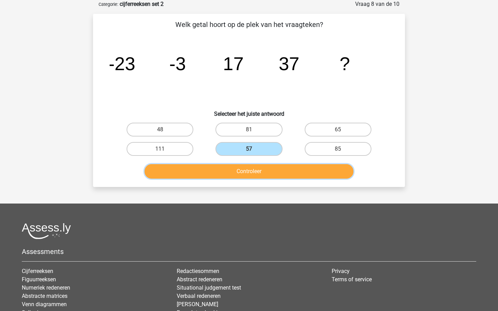
click at [258, 167] on button "Controleer" at bounding box center [249, 171] width 209 height 15
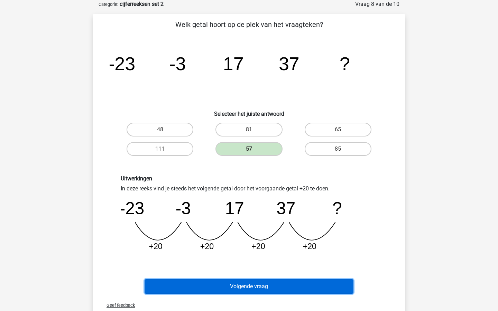
click at [280, 283] on button "Volgende vraag" at bounding box center [249, 287] width 209 height 15
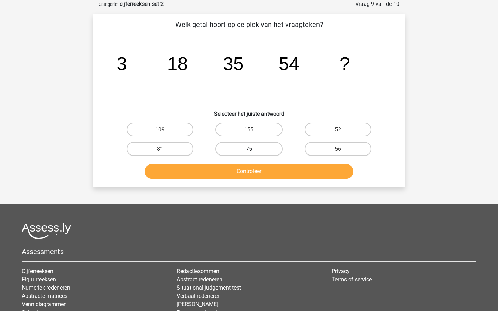
click at [260, 154] on label "75" at bounding box center [249, 149] width 67 height 14
click at [254, 154] on input "75" at bounding box center [251, 151] width 4 height 4
radio input "true"
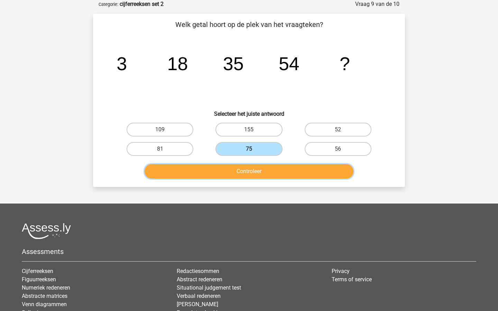
click at [269, 172] on button "Controleer" at bounding box center [249, 171] width 209 height 15
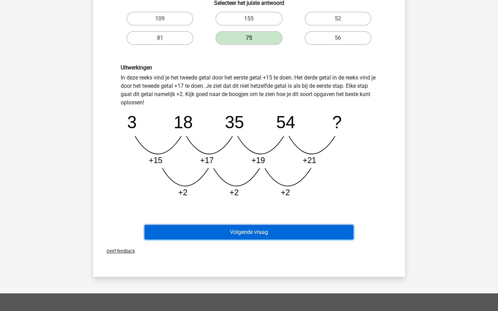
click at [280, 235] on button "Volgende vraag" at bounding box center [249, 232] width 209 height 15
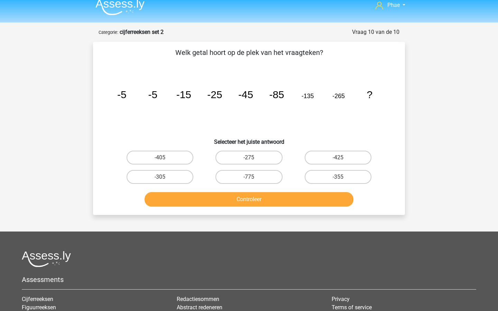
scroll to position [6, 0]
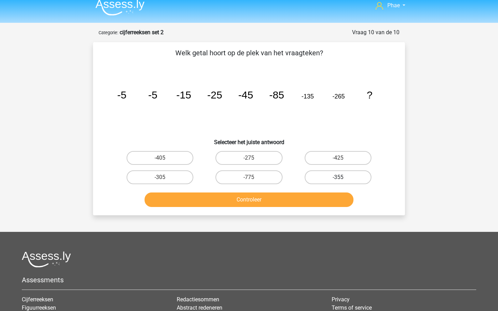
click at [319, 176] on label "-355" at bounding box center [338, 178] width 67 height 14
click at [338, 177] on input "-355" at bounding box center [340, 179] width 4 height 4
radio input "true"
click at [313, 198] on button "Controleer" at bounding box center [249, 200] width 209 height 15
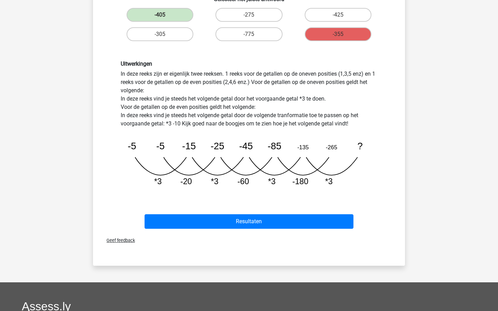
scroll to position [151, 0]
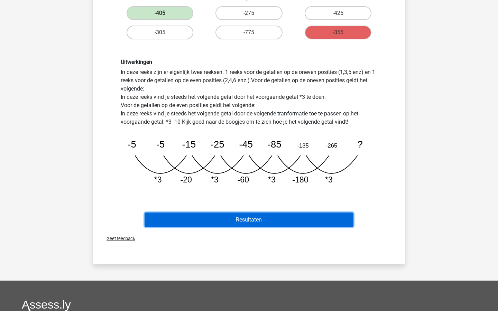
click at [308, 217] on button "Resultaten" at bounding box center [249, 220] width 209 height 15
click at [308, 227] on button "Resultaten" at bounding box center [249, 220] width 209 height 15
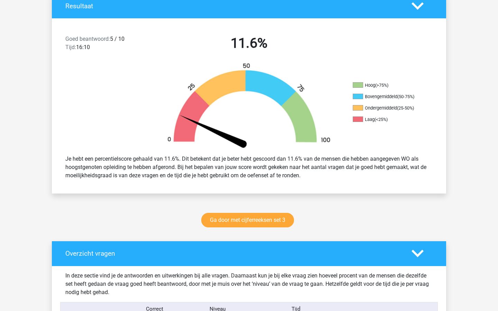
scroll to position [156, 0]
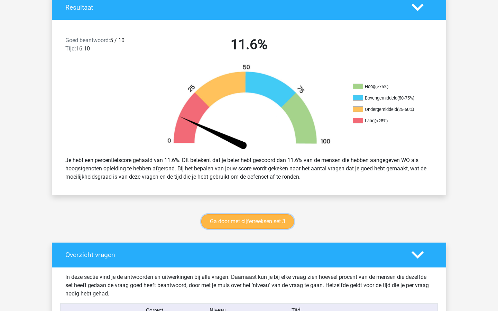
click at [287, 224] on link "Ga door met cijferreeksen set 3" at bounding box center [247, 221] width 93 height 15
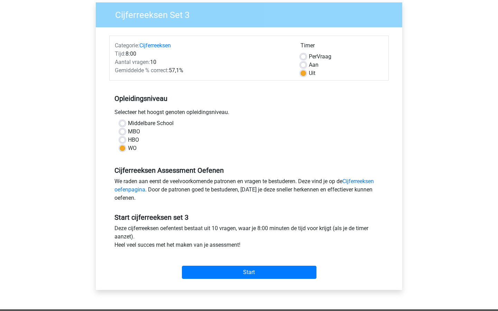
scroll to position [61, 0]
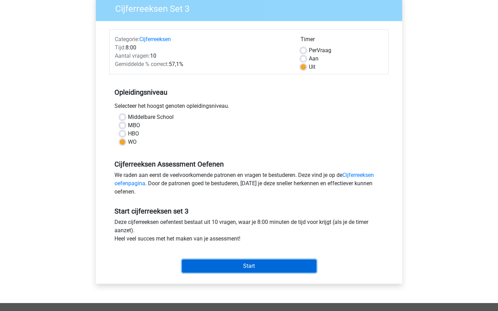
click at [273, 267] on input "Start" at bounding box center [249, 266] width 135 height 13
click at [282, 266] on input "Start" at bounding box center [249, 266] width 135 height 13
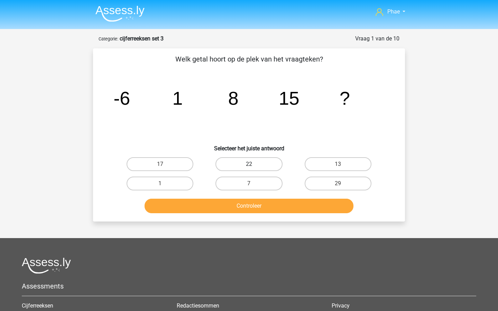
click at [248, 163] on label "22" at bounding box center [249, 164] width 67 height 14
click at [249, 164] on input "22" at bounding box center [251, 166] width 4 height 4
radio input "true"
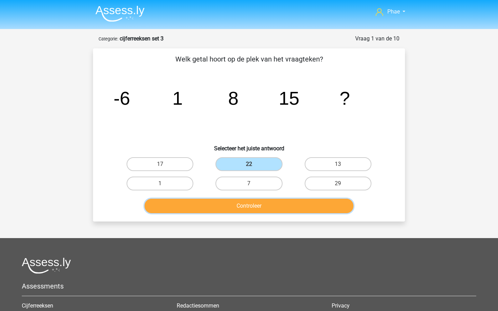
click at [258, 207] on button "Controleer" at bounding box center [249, 206] width 209 height 15
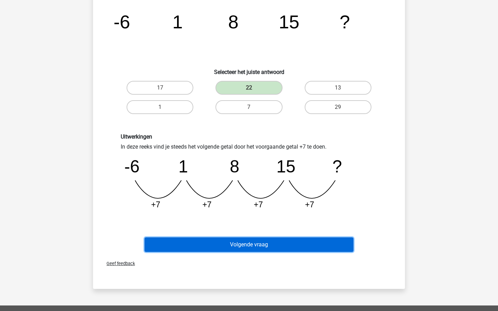
click at [276, 245] on button "Volgende vraag" at bounding box center [249, 245] width 209 height 15
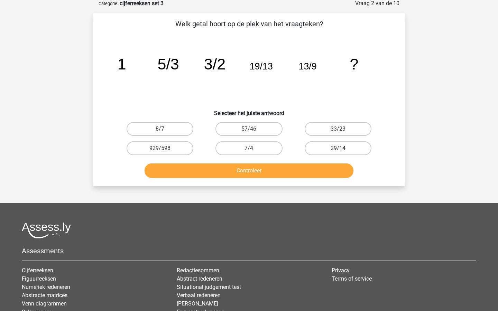
scroll to position [35, 0]
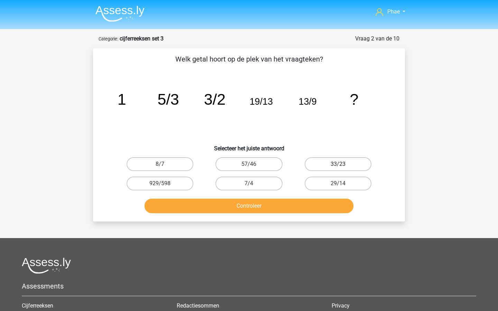
click at [353, 165] on label "33/23" at bounding box center [338, 164] width 67 height 14
click at [342, 165] on input "33/23" at bounding box center [340, 166] width 4 height 4
radio input "true"
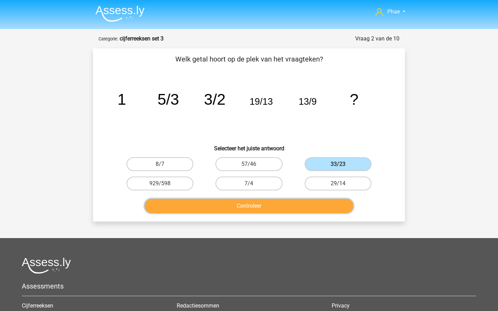
click at [326, 201] on button "Controleer" at bounding box center [249, 206] width 209 height 15
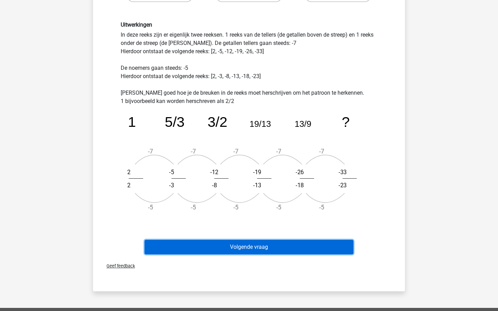
click at [304, 240] on button "Volgende vraag" at bounding box center [249, 247] width 209 height 15
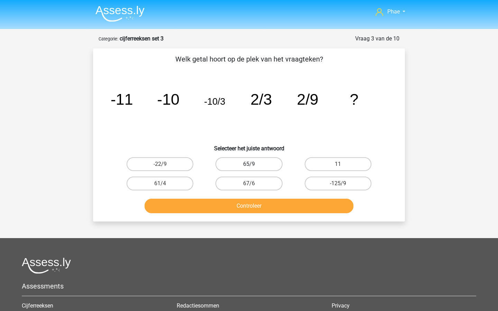
click at [263, 166] on label "65/9" at bounding box center [249, 164] width 67 height 14
click at [254, 166] on input "65/9" at bounding box center [251, 166] width 4 height 4
radio input "true"
click at [179, 167] on label "-22/9" at bounding box center [160, 164] width 67 height 14
click at [165, 167] on input "-22/9" at bounding box center [162, 166] width 4 height 4
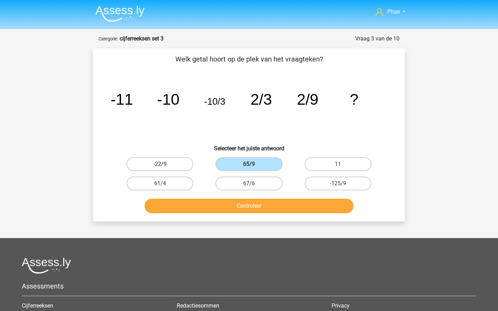
radio input "true"
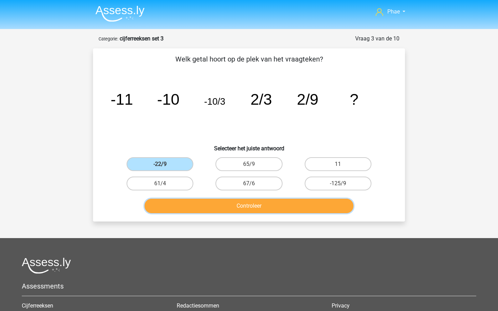
click at [234, 210] on button "Controleer" at bounding box center [249, 206] width 209 height 15
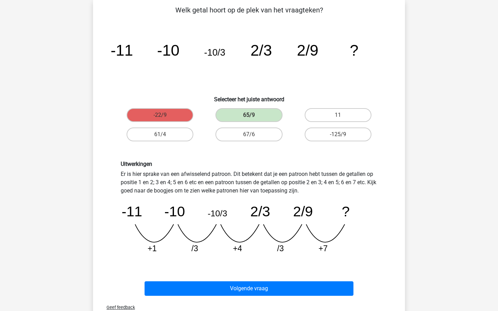
scroll to position [46, 0]
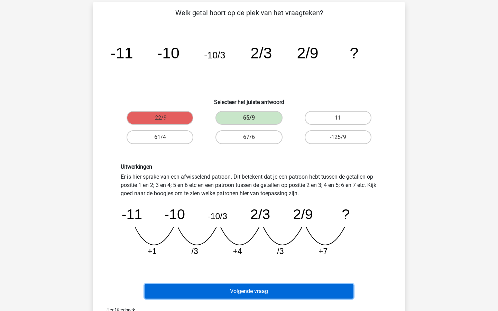
click at [261, 293] on button "Volgende vraag" at bounding box center [249, 291] width 209 height 15
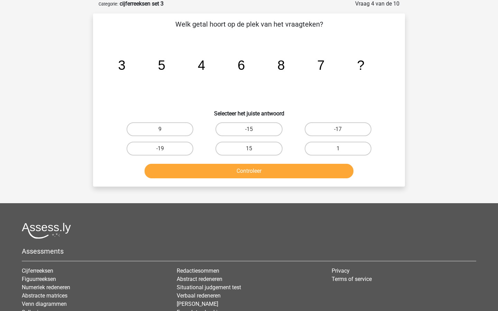
scroll to position [35, 0]
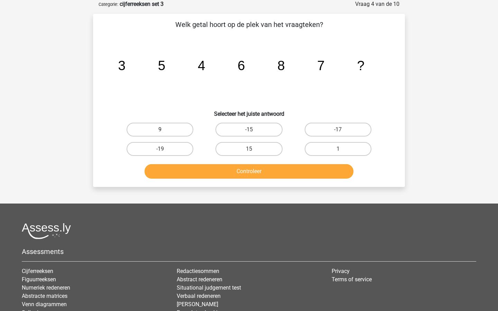
click at [183, 133] on label "9" at bounding box center [160, 130] width 67 height 14
click at [165, 133] on input "9" at bounding box center [162, 132] width 4 height 4
radio input "true"
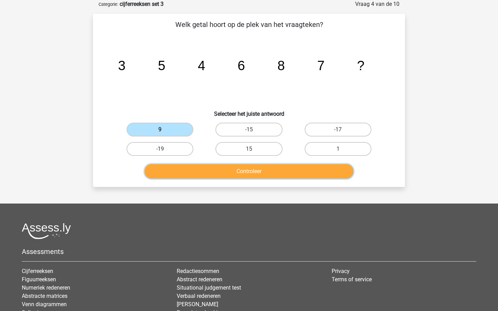
click at [234, 165] on button "Controleer" at bounding box center [249, 171] width 209 height 15
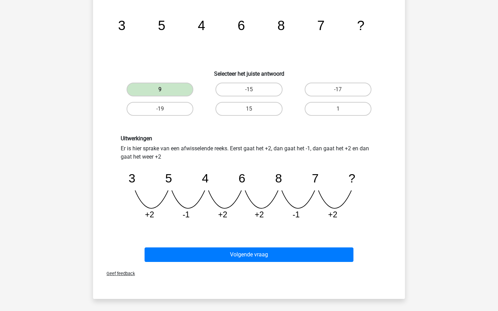
scroll to position [77, 0]
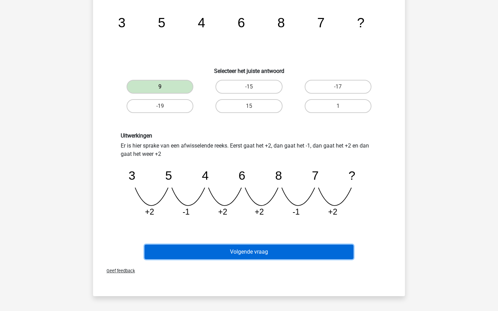
click at [252, 248] on button "Volgende vraag" at bounding box center [249, 252] width 209 height 15
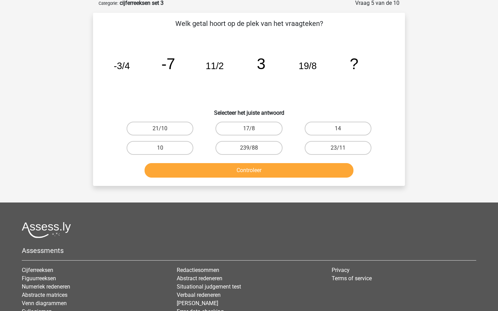
scroll to position [35, 0]
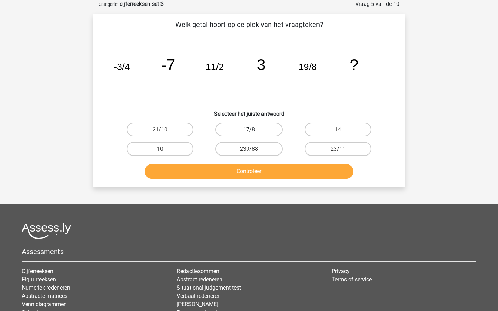
click at [271, 125] on label "17/8" at bounding box center [249, 130] width 67 height 14
click at [254, 130] on input "17/8" at bounding box center [251, 132] width 4 height 4
radio input "true"
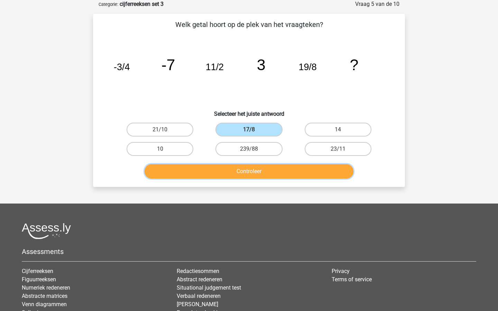
click at [280, 173] on button "Controleer" at bounding box center [249, 171] width 209 height 15
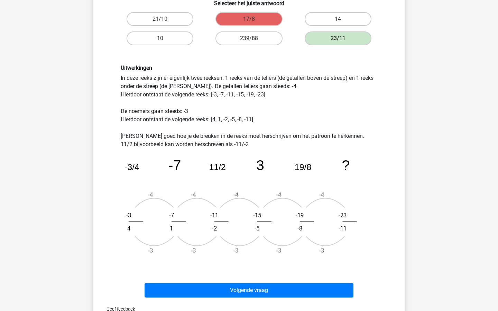
scroll to position [149, 0]
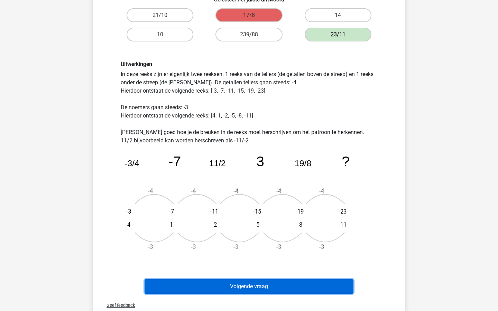
click at [280, 286] on button "Volgende vraag" at bounding box center [249, 287] width 209 height 15
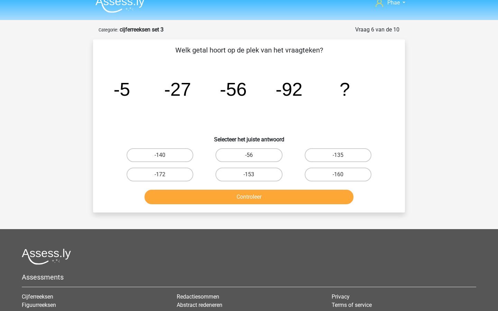
scroll to position [8, 0]
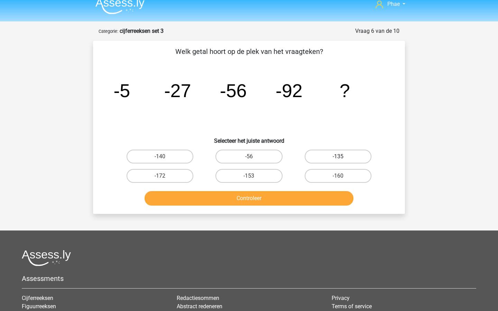
click at [333, 158] on label "-135" at bounding box center [338, 157] width 67 height 14
click at [338, 158] on input "-135" at bounding box center [340, 159] width 4 height 4
radio input "true"
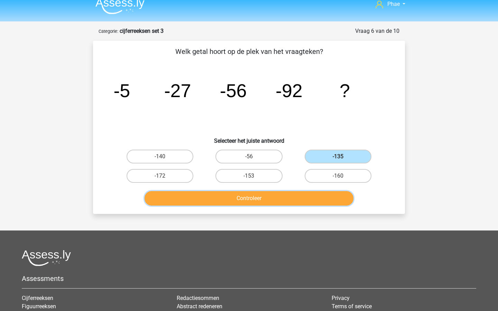
click at [320, 194] on button "Controleer" at bounding box center [249, 198] width 209 height 15
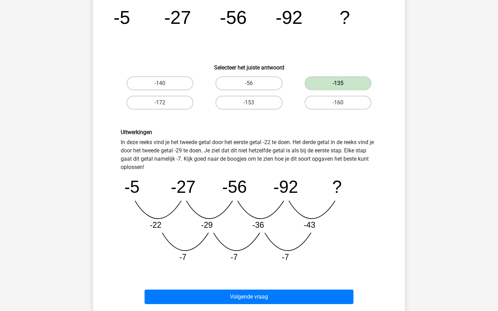
scroll to position [95, 0]
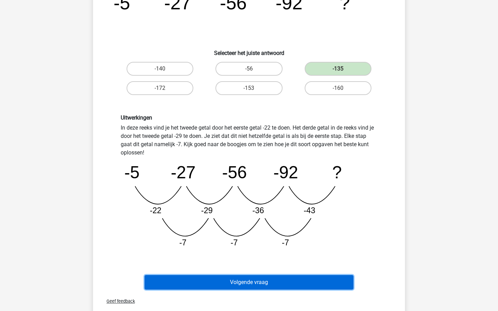
click at [312, 277] on button "Volgende vraag" at bounding box center [249, 282] width 209 height 15
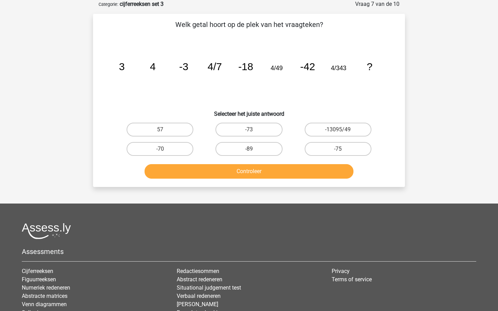
scroll to position [20, 0]
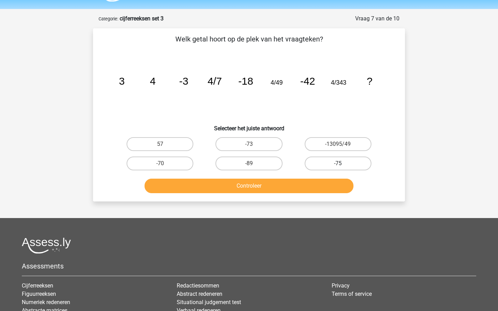
click at [339, 163] on label "-75" at bounding box center [338, 164] width 67 height 14
click at [339, 164] on input "-75" at bounding box center [340, 166] width 4 height 4
radio input "true"
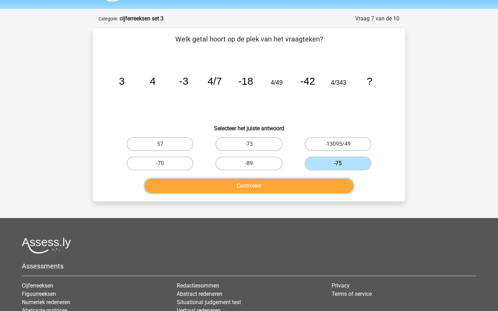
click at [322, 193] on button "Controleer" at bounding box center [249, 186] width 209 height 15
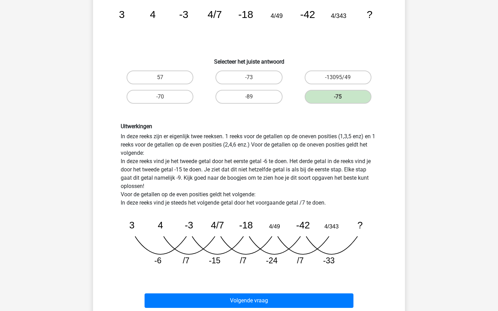
scroll to position [99, 0]
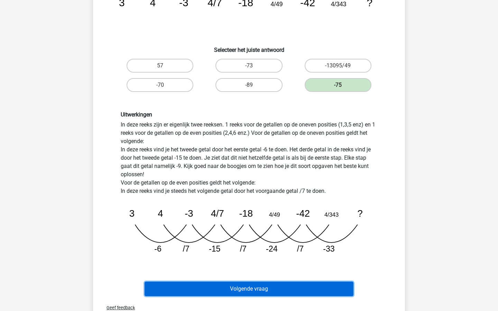
click at [286, 283] on button "Volgende vraag" at bounding box center [249, 289] width 209 height 15
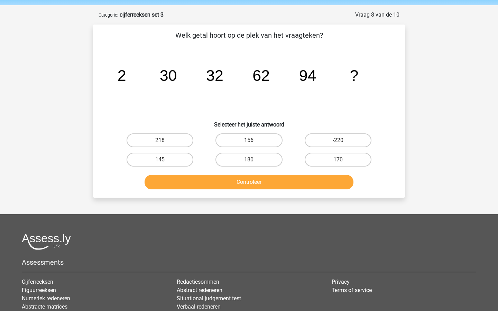
scroll to position [28, 0]
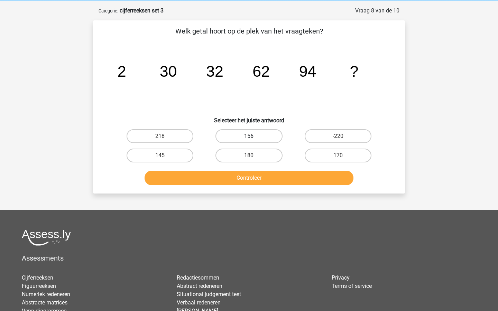
click at [230, 138] on label "156" at bounding box center [249, 136] width 67 height 14
click at [249, 138] on input "156" at bounding box center [251, 138] width 4 height 4
radio input "true"
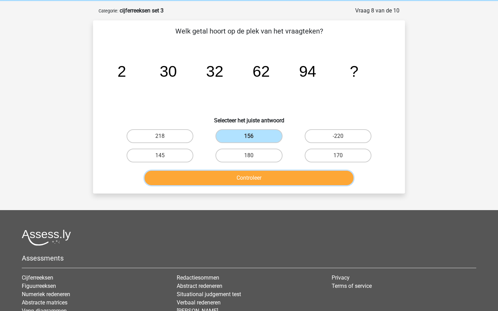
click at [236, 183] on button "Controleer" at bounding box center [249, 178] width 209 height 15
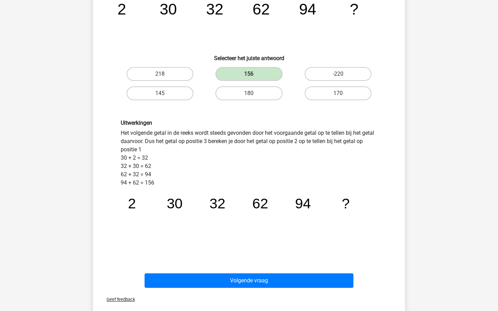
scroll to position [97, 0]
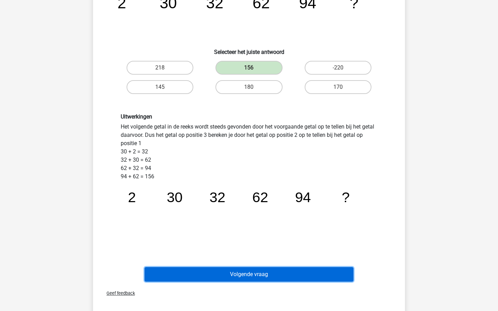
click at [244, 277] on button "Volgende vraag" at bounding box center [249, 274] width 209 height 15
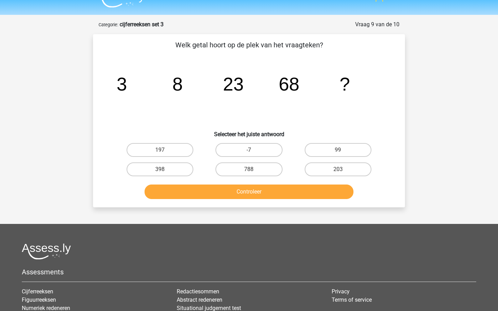
scroll to position [14, 0]
click at [181, 154] on label "197" at bounding box center [160, 151] width 67 height 14
click at [165, 154] on input "197" at bounding box center [162, 152] width 4 height 4
radio input "true"
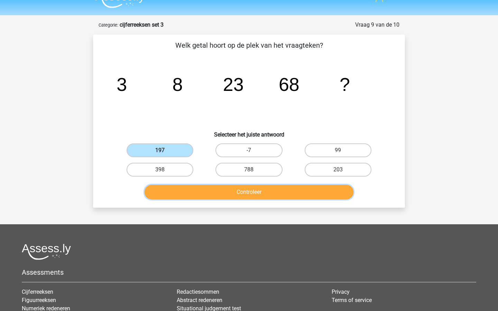
click at [212, 194] on button "Controleer" at bounding box center [249, 192] width 209 height 15
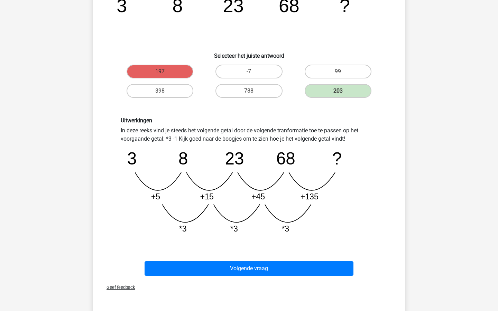
scroll to position [92, 0]
click at [246, 278] on div "Volgende vraag" at bounding box center [249, 270] width 267 height 17
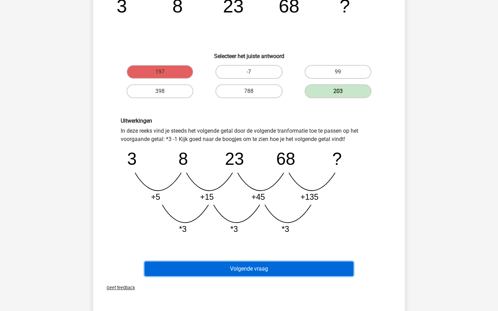
click at [245, 272] on button "Volgende vraag" at bounding box center [249, 269] width 209 height 15
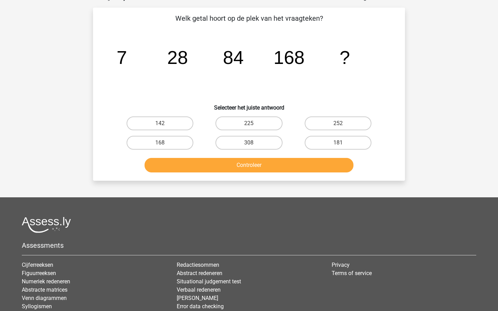
scroll to position [35, 0]
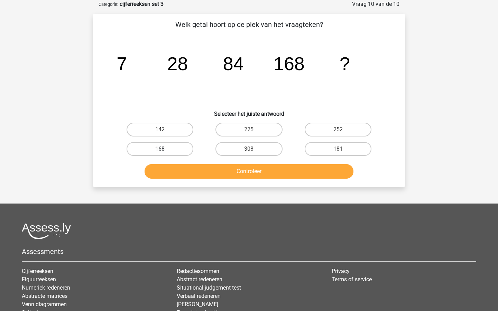
click at [154, 150] on label "168" at bounding box center [160, 149] width 67 height 14
click at [160, 150] on input "168" at bounding box center [162, 151] width 4 height 4
radio input "true"
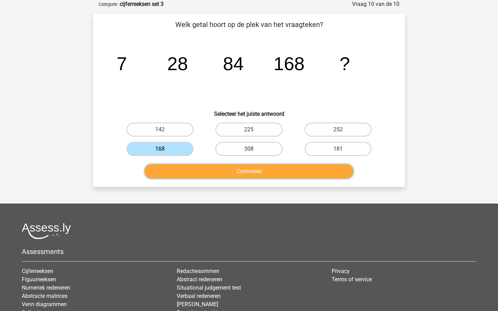
click at [168, 172] on button "Controleer" at bounding box center [249, 171] width 209 height 15
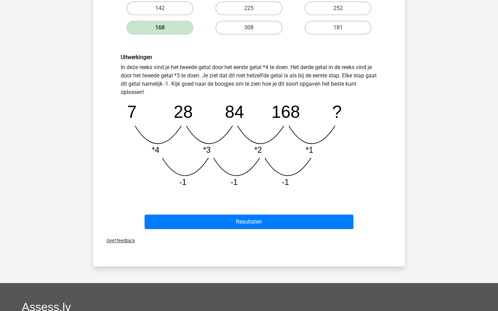
scroll to position [157, 0]
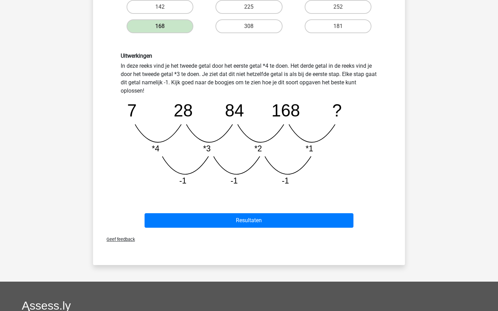
click at [238, 229] on div "Resultaten" at bounding box center [249, 221] width 267 height 17
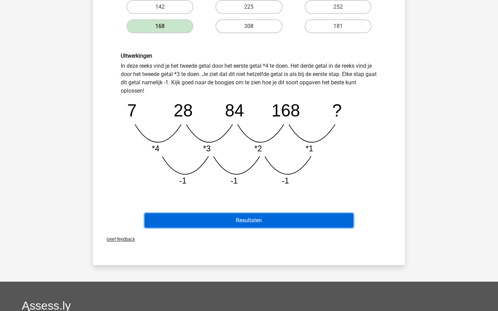
click at [238, 224] on button "Resultaten" at bounding box center [249, 220] width 209 height 15
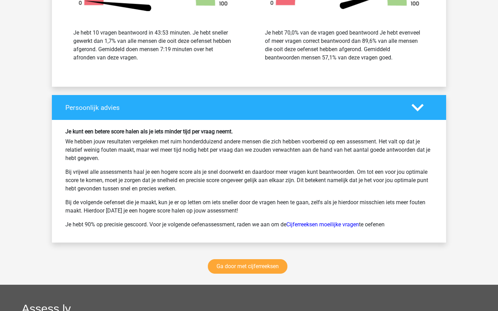
scroll to position [897, 0]
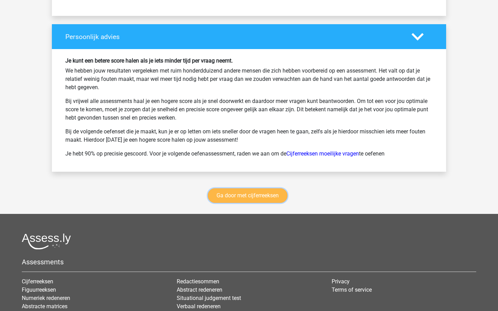
click at [245, 201] on link "Ga door met cijferreeksen" at bounding box center [248, 196] width 80 height 15
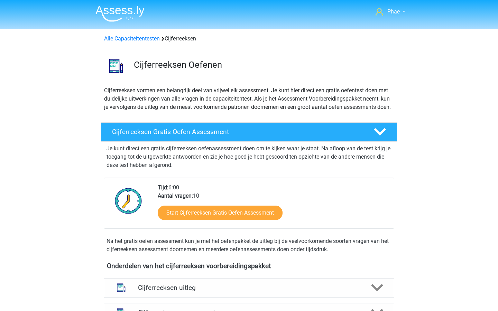
scroll to position [309, 0]
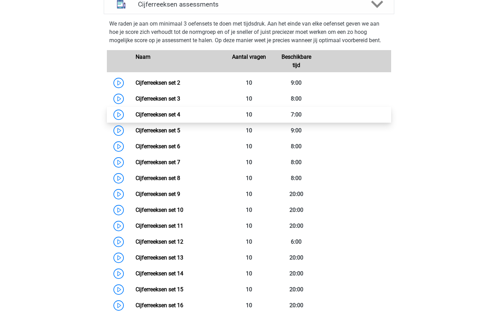
click at [136, 118] on link "Cijferreeksen set 4" at bounding box center [158, 114] width 45 height 7
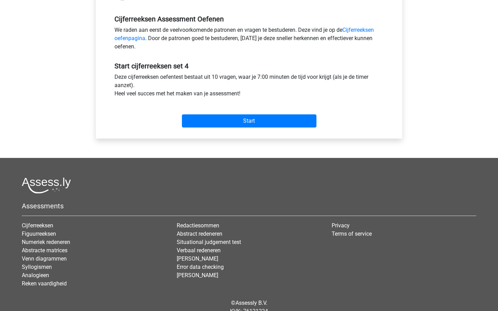
scroll to position [197, 0]
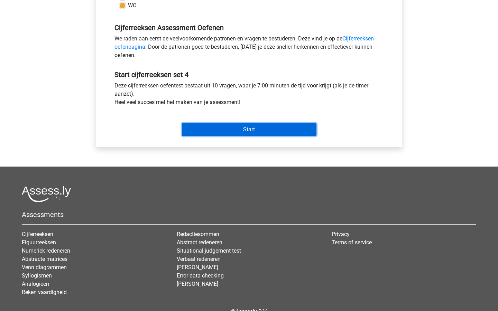
click at [225, 131] on input "Start" at bounding box center [249, 129] width 135 height 13
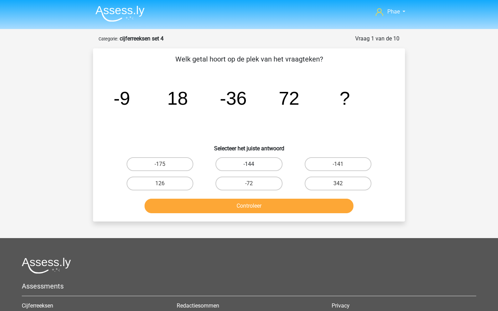
click at [254, 162] on label "-144" at bounding box center [249, 164] width 67 height 14
click at [254, 164] on input "-144" at bounding box center [251, 166] width 4 height 4
radio input "true"
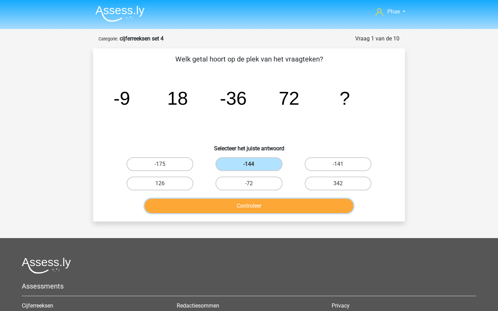
click at [270, 200] on button "Controleer" at bounding box center [249, 206] width 209 height 15
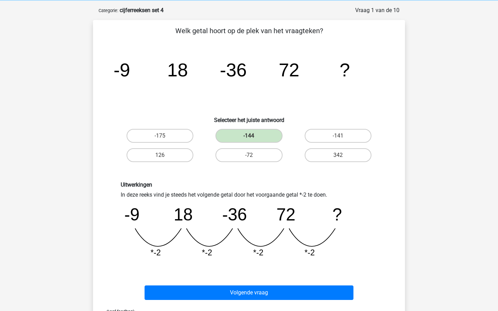
scroll to position [74, 0]
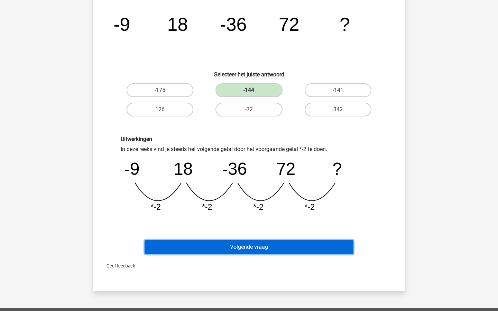
click at [264, 241] on button "Volgende vraag" at bounding box center [249, 247] width 209 height 15
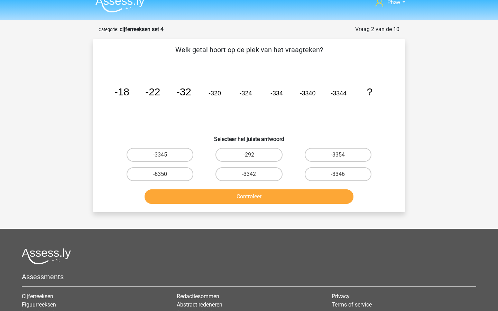
scroll to position [7, 0]
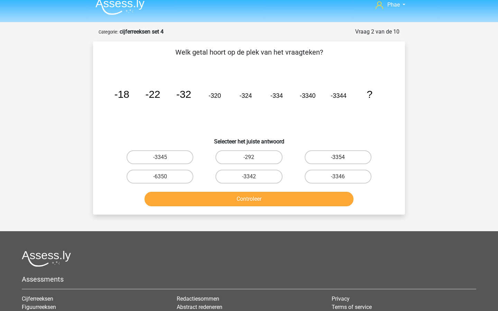
click at [326, 159] on label "-3354" at bounding box center [338, 157] width 67 height 14
click at [338, 159] on input "-3354" at bounding box center [340, 159] width 4 height 4
radio input "true"
click at [173, 151] on label "-3345" at bounding box center [160, 157] width 67 height 14
click at [165, 157] on input "-3345" at bounding box center [162, 159] width 4 height 4
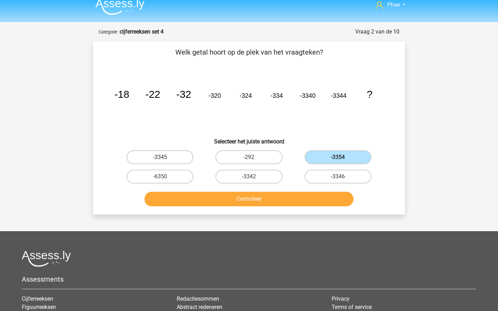
radio input "true"
click at [348, 158] on label "-3354" at bounding box center [338, 157] width 67 height 14
click at [342, 158] on input "-3354" at bounding box center [340, 159] width 4 height 4
radio input "true"
click at [299, 195] on button "Controleer" at bounding box center [249, 199] width 209 height 15
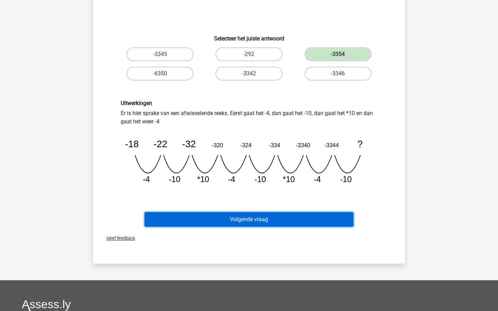
click at [297, 212] on button "Volgende vraag" at bounding box center [249, 219] width 209 height 15
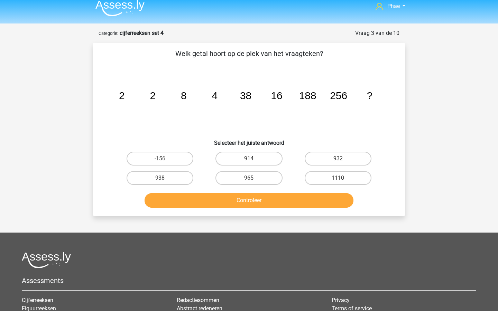
scroll to position [0, 0]
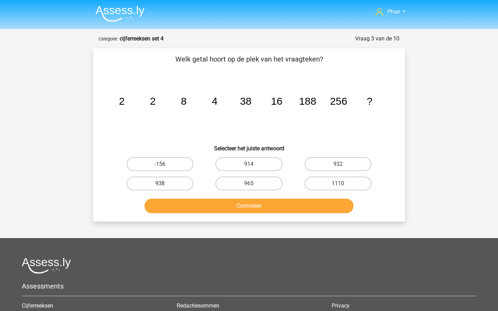
click at [185, 183] on label "938" at bounding box center [160, 184] width 67 height 14
click at [165, 184] on input "938" at bounding box center [162, 186] width 4 height 4
radio input "true"
click at [250, 217] on div "Welk getal hoort op de plek van het vraagteken? image/svg+xml 2 2 8 4 38 16 188…" at bounding box center [249, 134] width 312 height 173
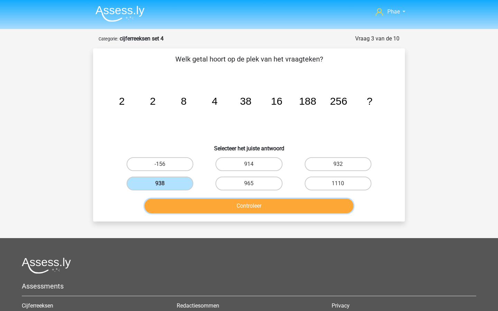
click at [247, 207] on button "Controleer" at bounding box center [249, 206] width 209 height 15
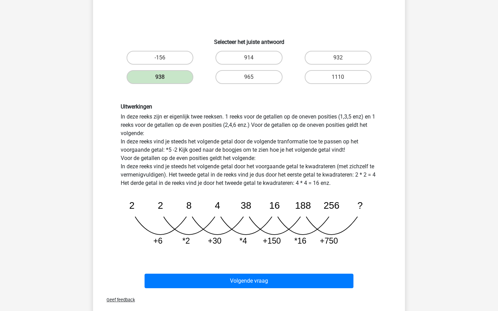
scroll to position [108, 0]
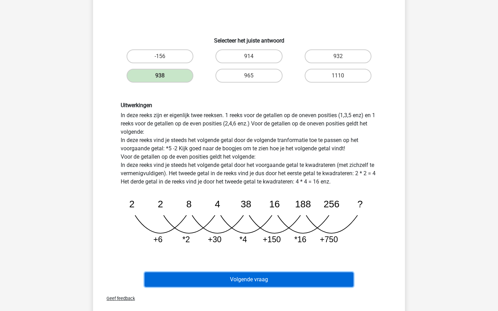
click at [282, 280] on button "Volgende vraag" at bounding box center [249, 280] width 209 height 15
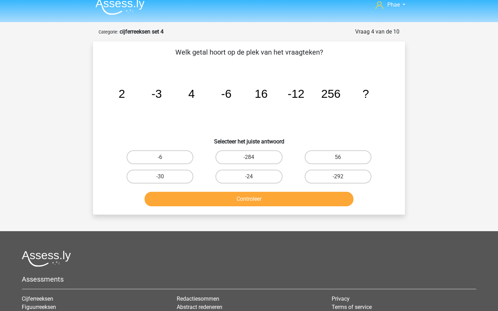
scroll to position [0, 0]
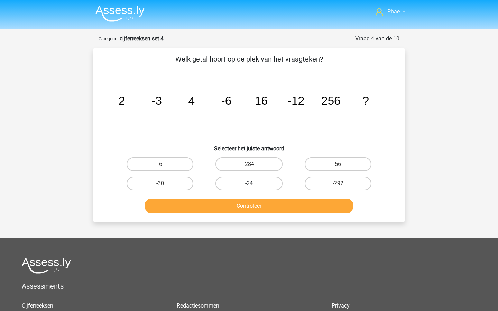
click at [268, 187] on label "-24" at bounding box center [249, 184] width 67 height 14
click at [254, 187] on input "-24" at bounding box center [251, 186] width 4 height 4
radio input "true"
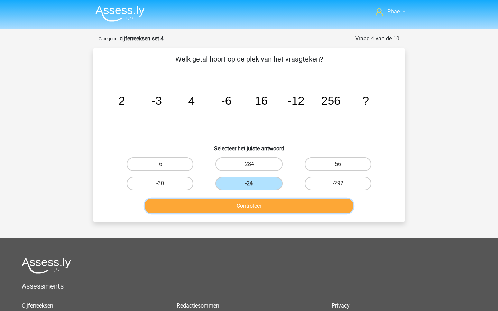
click at [270, 210] on button "Controleer" at bounding box center [249, 206] width 209 height 15
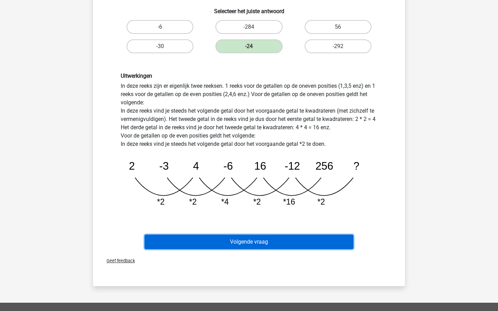
click at [270, 238] on button "Volgende vraag" at bounding box center [249, 242] width 209 height 15
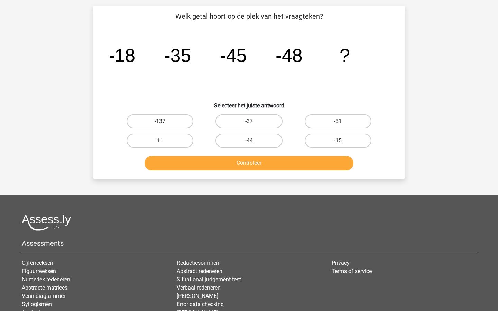
scroll to position [35, 0]
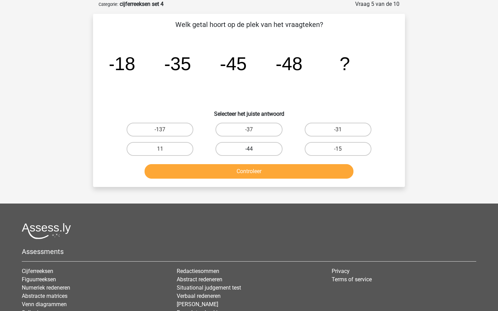
click at [255, 142] on label "-44" at bounding box center [249, 149] width 67 height 14
click at [254, 149] on input "-44" at bounding box center [251, 151] width 4 height 4
radio input "true"
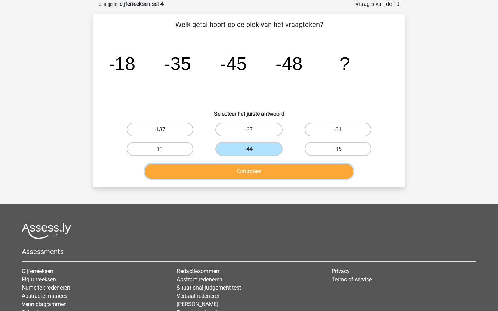
click at [260, 175] on button "Controleer" at bounding box center [249, 171] width 209 height 15
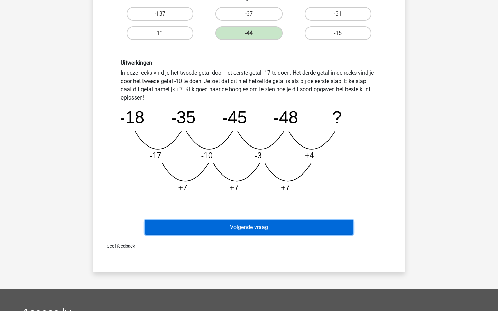
click at [288, 232] on button "Volgende vraag" at bounding box center [249, 227] width 209 height 15
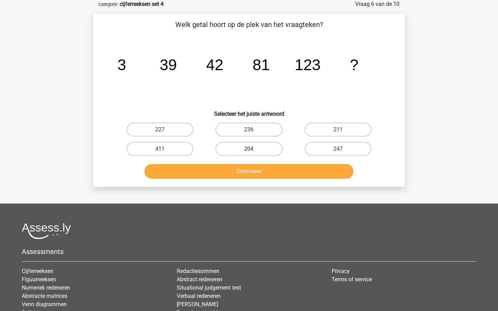
click at [271, 154] on label "204" at bounding box center [249, 149] width 67 height 14
click at [254, 154] on input "204" at bounding box center [251, 151] width 4 height 4
radio input "true"
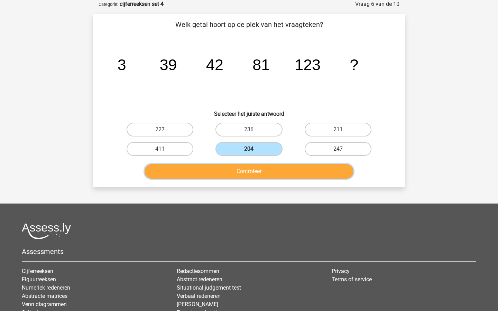
click at [271, 170] on button "Controleer" at bounding box center [249, 171] width 209 height 15
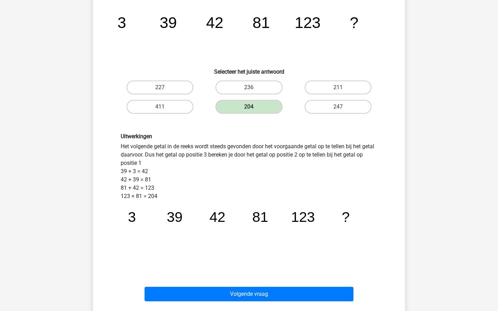
scroll to position [80, 0]
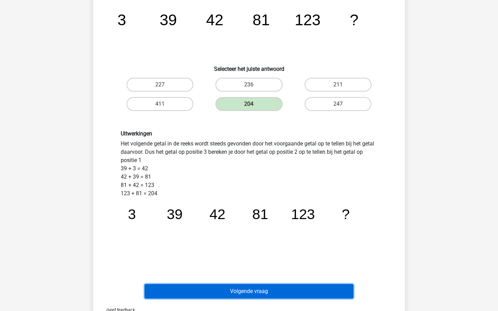
click at [276, 287] on button "Volgende vraag" at bounding box center [249, 291] width 209 height 15
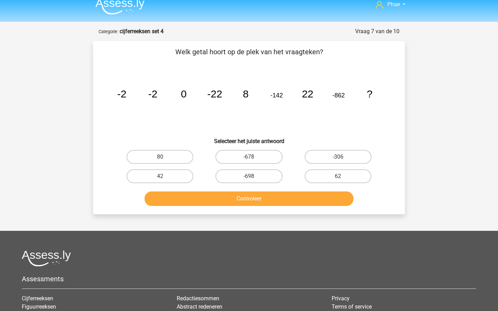
scroll to position [6, 0]
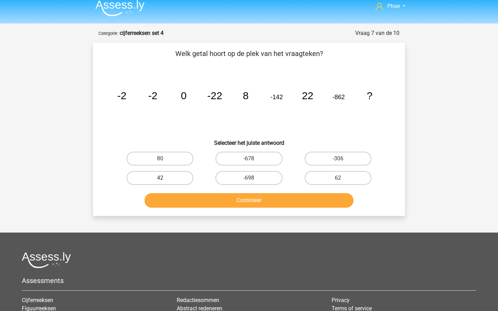
click at [184, 178] on label "42" at bounding box center [160, 178] width 67 height 14
click at [165, 178] on input "42" at bounding box center [162, 180] width 4 height 4
radio input "true"
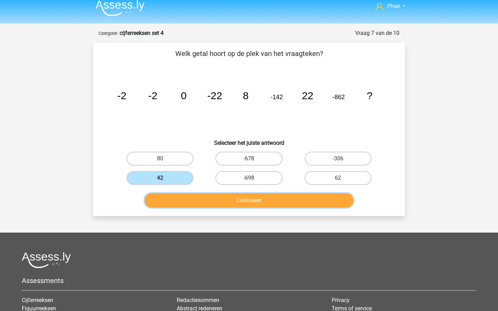
click at [205, 203] on button "Controleer" at bounding box center [249, 200] width 209 height 15
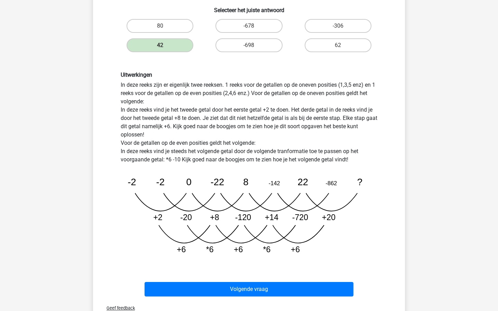
scroll to position [154, 0]
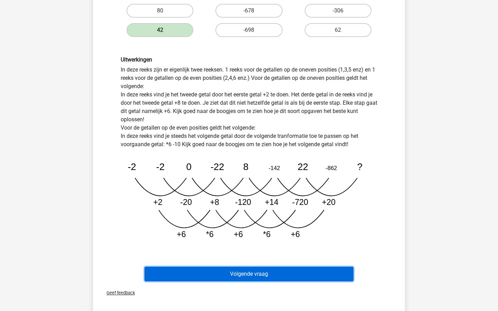
click at [243, 276] on button "Volgende vraag" at bounding box center [249, 274] width 209 height 15
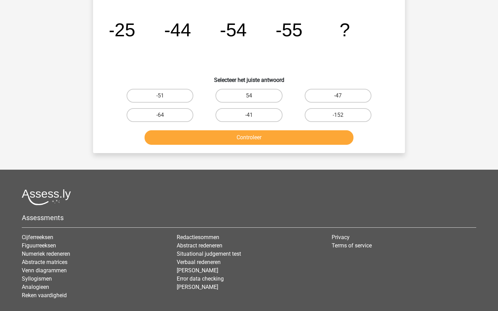
scroll to position [35, 0]
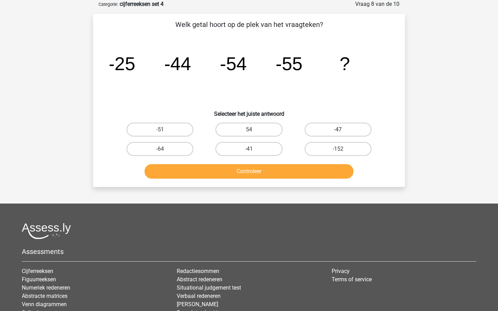
click at [315, 136] on label "-47" at bounding box center [338, 130] width 67 height 14
click at [338, 134] on input "-47" at bounding box center [340, 132] width 4 height 4
radio input "true"
click at [303, 164] on div "Controleer" at bounding box center [249, 170] width 290 height 23
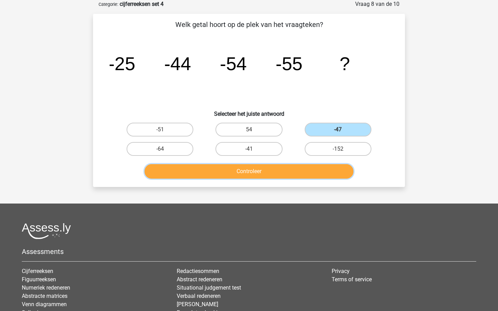
click at [303, 165] on button "Controleer" at bounding box center [249, 171] width 209 height 15
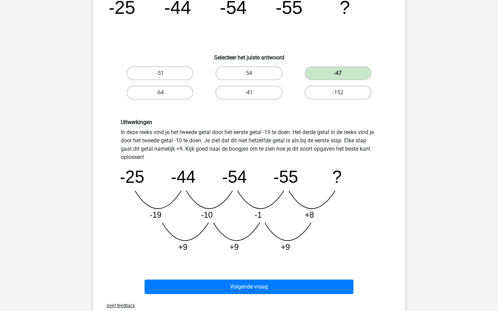
scroll to position [151, 0]
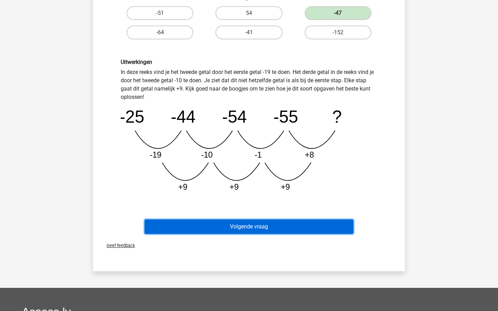
click at [288, 226] on button "Volgende vraag" at bounding box center [249, 227] width 209 height 15
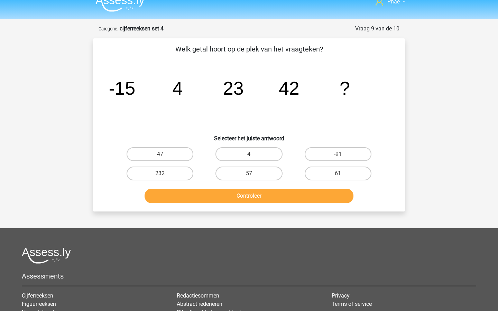
scroll to position [6, 0]
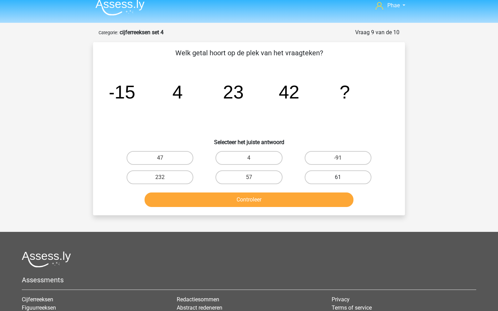
click at [324, 177] on label "61" at bounding box center [338, 178] width 67 height 14
click at [338, 177] on input "61" at bounding box center [340, 179] width 4 height 4
radio input "true"
click at [325, 193] on button "Controleer" at bounding box center [249, 200] width 209 height 15
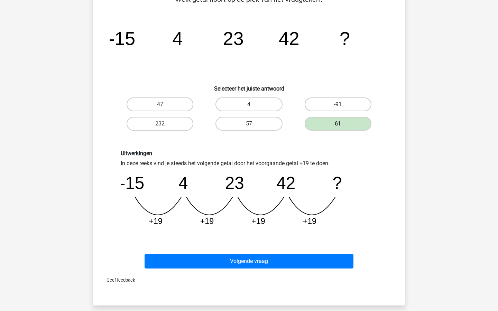
scroll to position [66, 0]
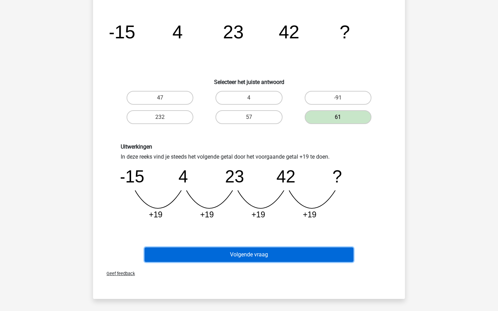
click at [324, 259] on button "Volgende vraag" at bounding box center [249, 255] width 209 height 15
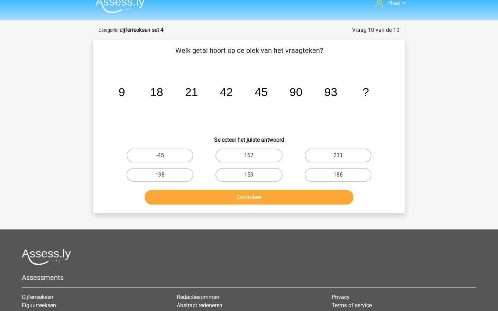
scroll to position [3, 0]
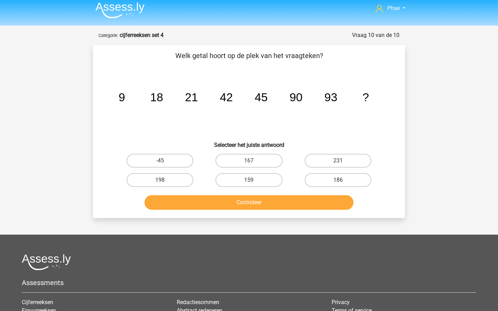
click at [327, 187] on div "186" at bounding box center [338, 180] width 89 height 19
click at [327, 183] on label "186" at bounding box center [338, 180] width 67 height 14
click at [338, 183] on input "186" at bounding box center [340, 182] width 4 height 4
radio input "true"
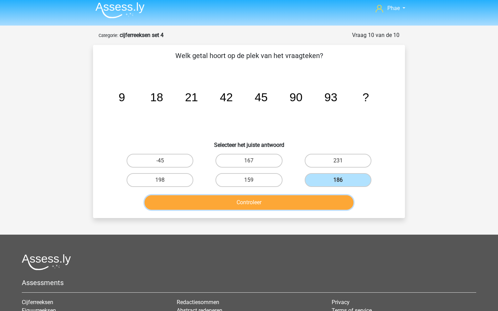
click at [305, 205] on button "Controleer" at bounding box center [249, 202] width 209 height 15
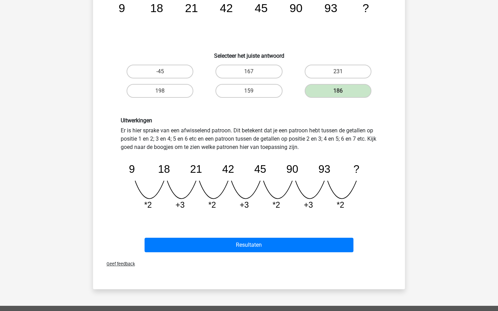
scroll to position [96, 0]
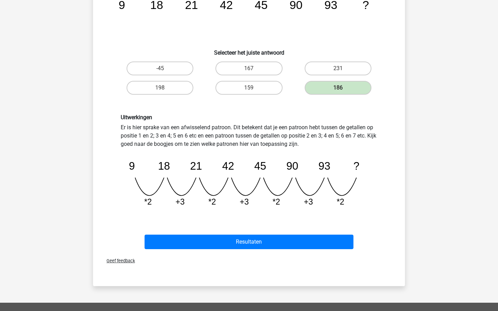
click at [294, 253] on div "Geef feedback" at bounding box center [249, 261] width 306 height 18
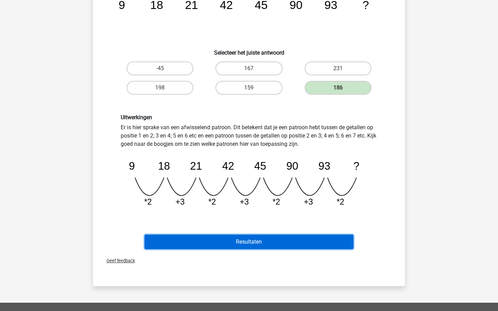
click at [294, 241] on button "Resultaten" at bounding box center [249, 242] width 209 height 15
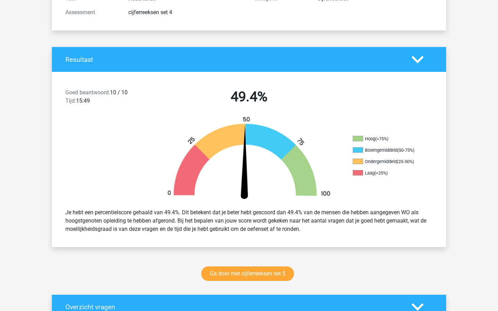
scroll to position [106, 0]
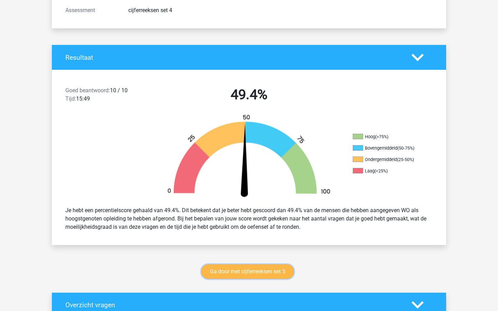
click at [263, 270] on link "Ga door met cijferreeksen set 5" at bounding box center [247, 272] width 93 height 15
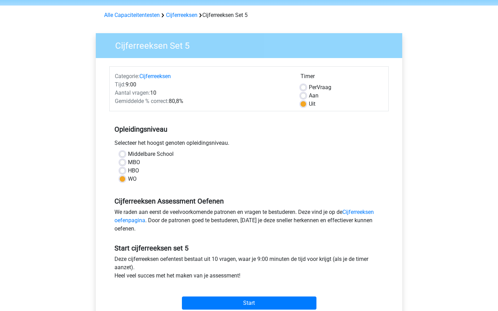
scroll to position [33, 0]
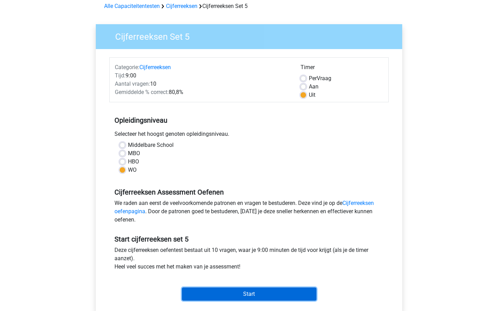
click at [254, 294] on input "Start" at bounding box center [249, 294] width 135 height 13
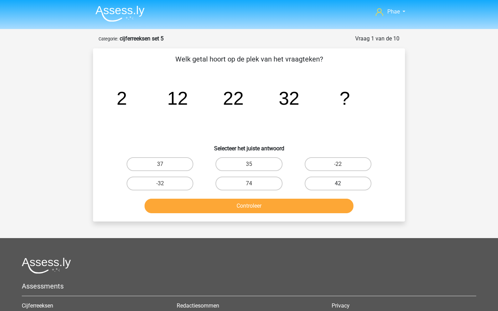
click at [310, 185] on label "42" at bounding box center [338, 184] width 67 height 14
click at [338, 185] on input "42" at bounding box center [340, 186] width 4 height 4
radio input "true"
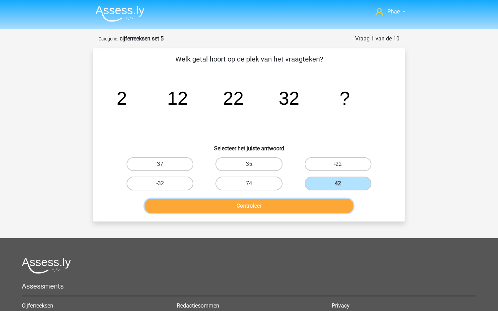
click at [299, 210] on button "Controleer" at bounding box center [249, 206] width 209 height 15
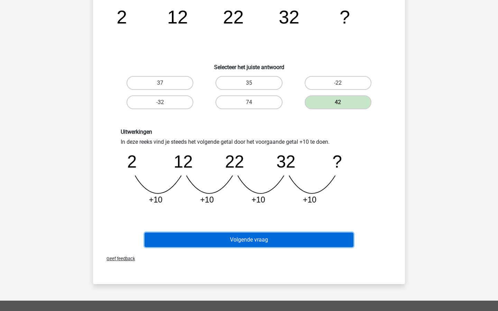
click at [298, 237] on button "Volgende vraag" at bounding box center [249, 240] width 209 height 15
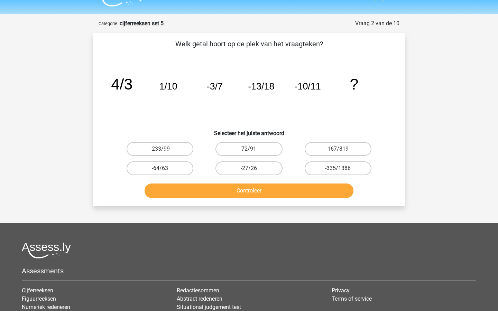
scroll to position [15, 0]
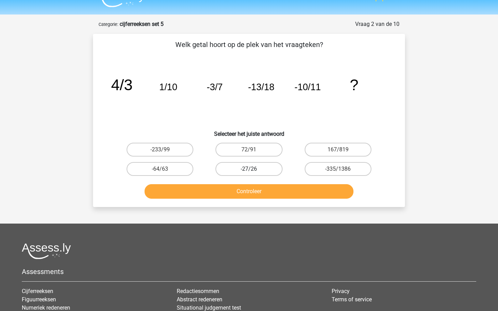
click at [273, 168] on label "-27/26" at bounding box center [249, 169] width 67 height 14
click at [254, 169] on input "-27/26" at bounding box center [251, 171] width 4 height 4
radio input "true"
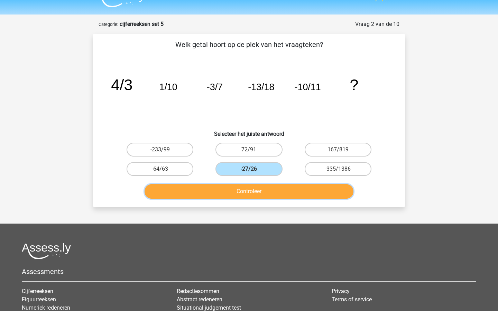
click at [278, 189] on button "Controleer" at bounding box center [249, 191] width 209 height 15
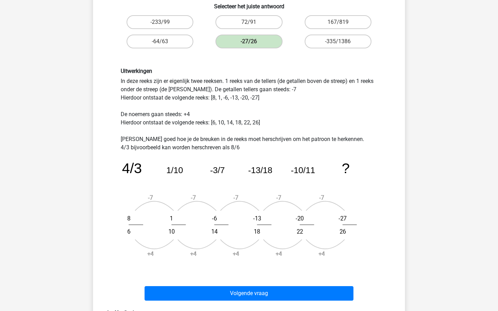
scroll to position [150, 0]
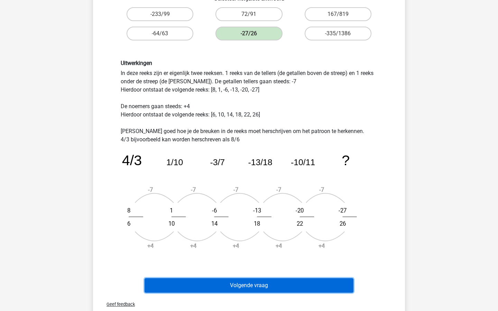
click at [276, 282] on button "Volgende vraag" at bounding box center [249, 285] width 209 height 15
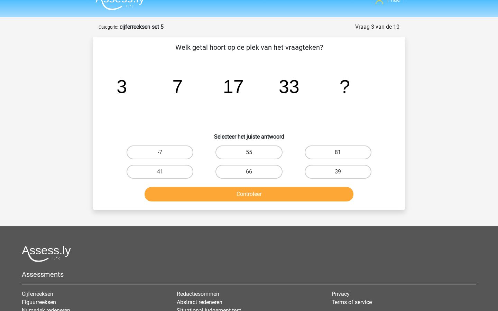
scroll to position [5, 0]
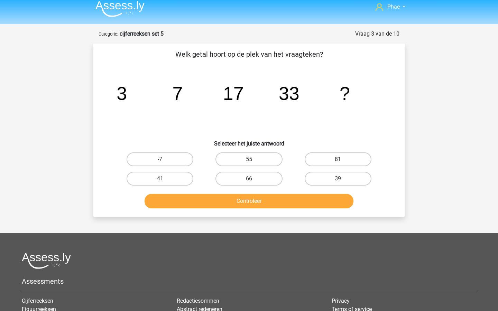
click at [335, 176] on label "39" at bounding box center [338, 179] width 67 height 14
click at [338, 179] on input "39" at bounding box center [340, 181] width 4 height 4
radio input "true"
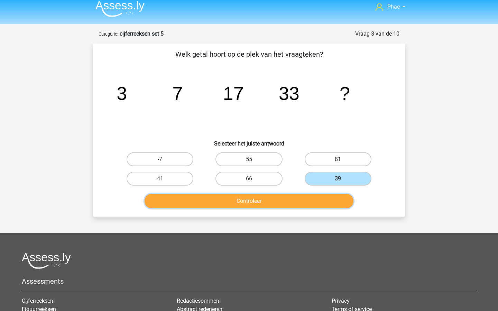
click at [326, 196] on button "Controleer" at bounding box center [249, 201] width 209 height 15
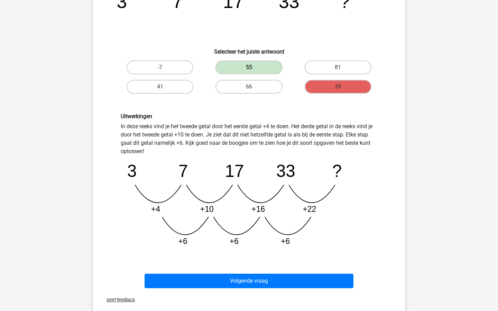
scroll to position [102, 0]
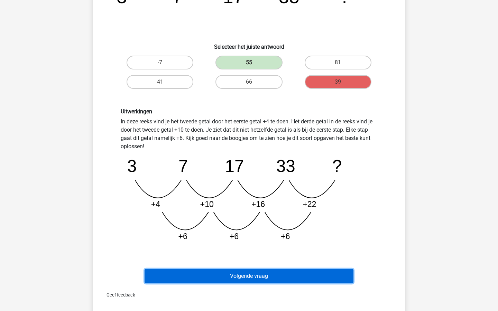
click at [312, 272] on button "Volgende vraag" at bounding box center [249, 276] width 209 height 15
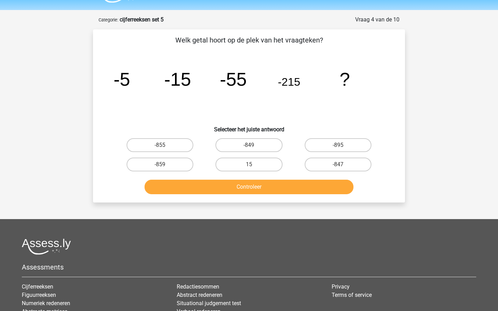
scroll to position [19, 0]
click at [192, 149] on div "-855" at bounding box center [159, 146] width 83 height 14
click at [180, 147] on label "-855" at bounding box center [160, 146] width 67 height 14
click at [165, 147] on input "-855" at bounding box center [162, 148] width 4 height 4
radio input "true"
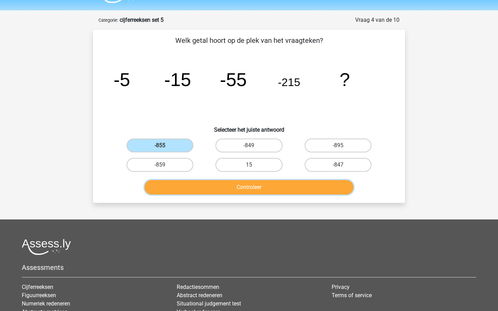
click at [214, 190] on button "Controleer" at bounding box center [249, 187] width 209 height 15
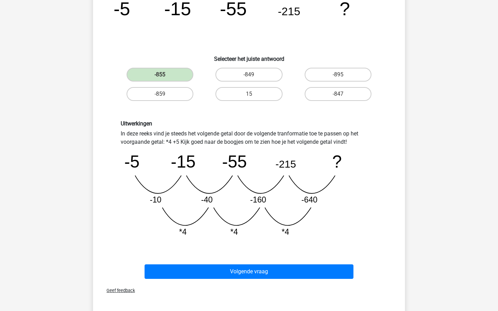
scroll to position [123, 0]
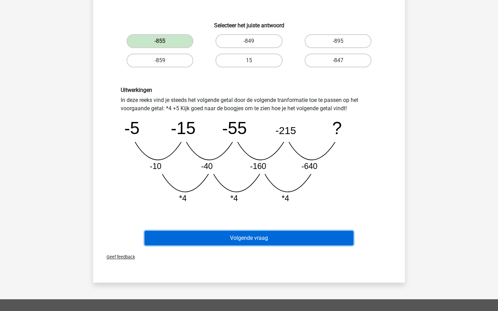
click at [243, 235] on button "Volgende vraag" at bounding box center [249, 238] width 209 height 15
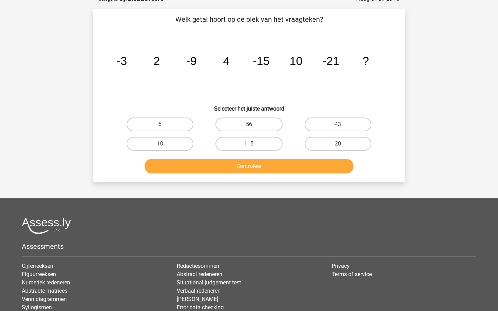
scroll to position [35, 0]
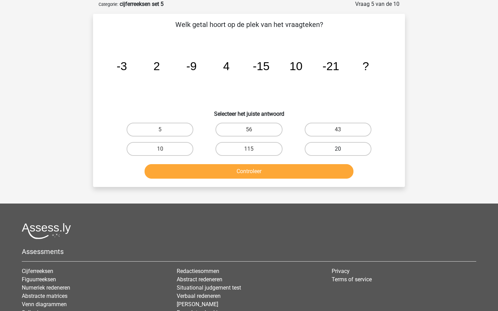
click at [348, 149] on label "20" at bounding box center [338, 149] width 67 height 14
click at [342, 149] on input "20" at bounding box center [340, 151] width 4 height 4
radio input "true"
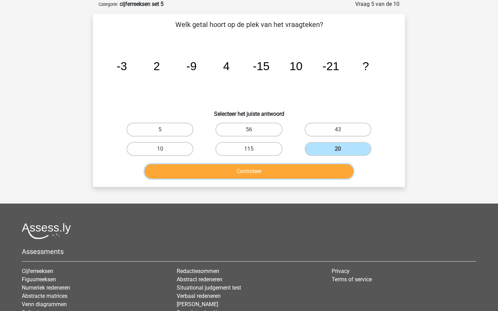
click at [340, 166] on button "Controleer" at bounding box center [249, 171] width 209 height 15
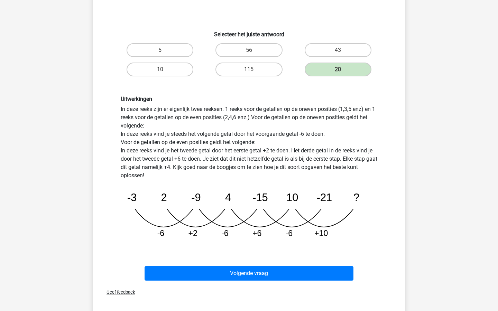
scroll to position [115, 0]
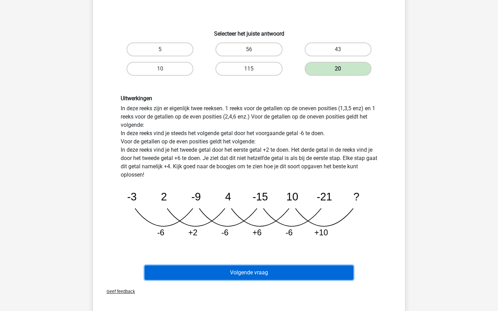
click at [330, 272] on button "Volgende vraag" at bounding box center [249, 273] width 209 height 15
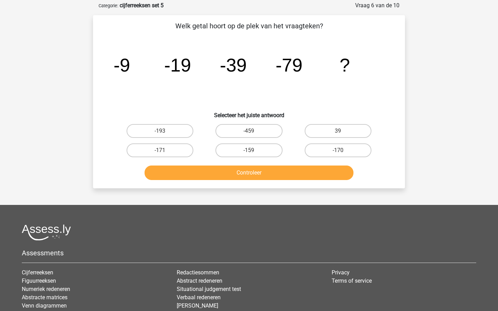
scroll to position [33, 0]
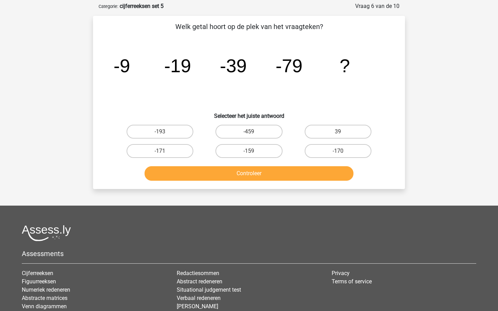
click at [235, 143] on div "-159" at bounding box center [248, 150] width 89 height 19
click at [237, 147] on label "-159" at bounding box center [249, 151] width 67 height 14
click at [249, 151] on input "-159" at bounding box center [251, 153] width 4 height 4
radio input "true"
click at [244, 180] on button "Controleer" at bounding box center [249, 173] width 209 height 15
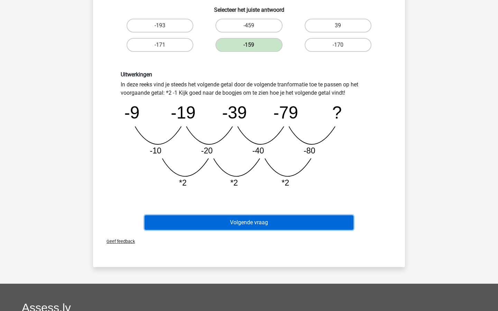
click at [261, 229] on button "Volgende vraag" at bounding box center [249, 223] width 209 height 15
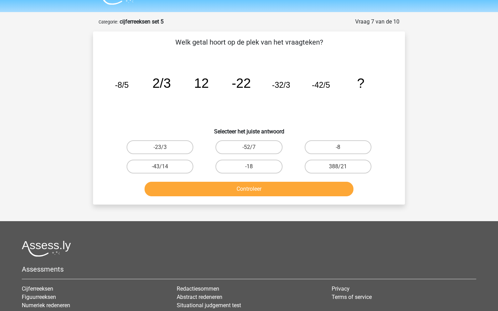
scroll to position [17, 0]
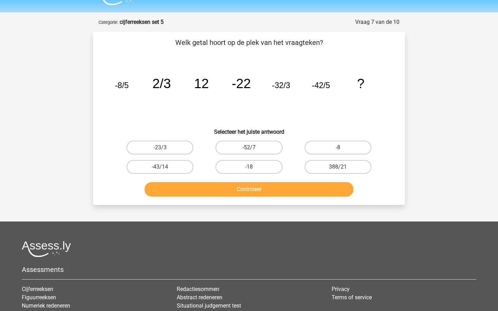
click at [251, 145] on label "-52/7" at bounding box center [249, 148] width 67 height 14
click at [251, 148] on input "-52/7" at bounding box center [251, 150] width 4 height 4
radio input "true"
click at [261, 184] on button "Controleer" at bounding box center [249, 189] width 209 height 15
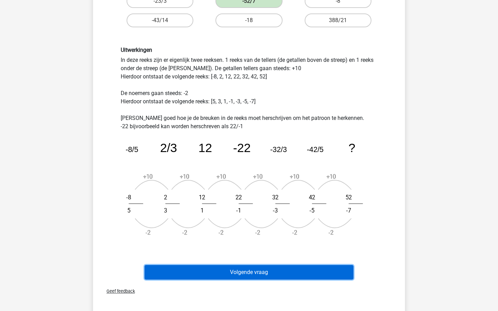
click at [266, 271] on button "Volgende vraag" at bounding box center [249, 272] width 209 height 15
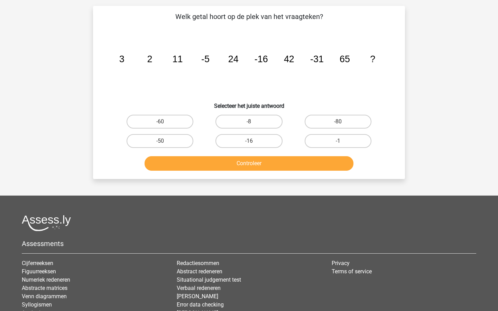
scroll to position [35, 0]
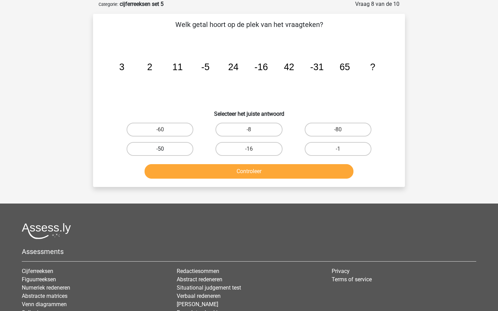
click at [180, 150] on label "-50" at bounding box center [160, 149] width 67 height 14
click at [165, 150] on input "-50" at bounding box center [162, 151] width 4 height 4
radio input "true"
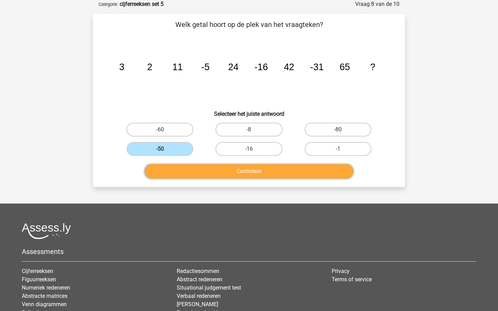
click at [212, 172] on button "Controleer" at bounding box center [249, 171] width 209 height 15
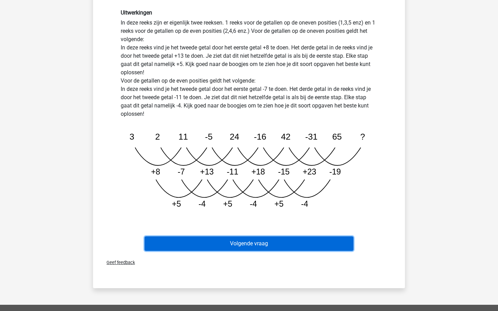
click at [273, 242] on button "Volgende vraag" at bounding box center [249, 244] width 209 height 15
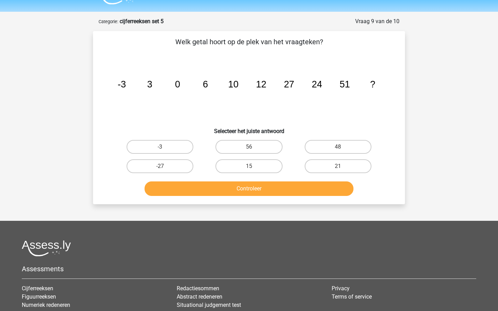
scroll to position [11, 0]
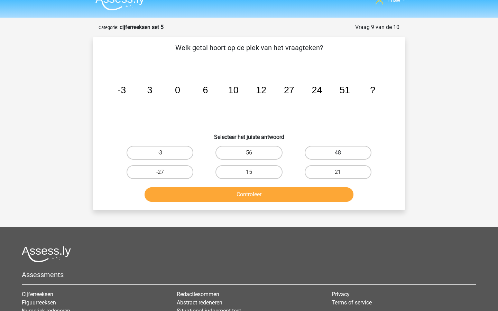
click at [332, 153] on label "48" at bounding box center [338, 153] width 67 height 14
click at [338, 153] on input "48" at bounding box center [340, 155] width 4 height 4
radio input "true"
click at [321, 185] on div "Controleer" at bounding box center [249, 193] width 290 height 23
click at [321, 192] on button "Controleer" at bounding box center [249, 194] width 209 height 15
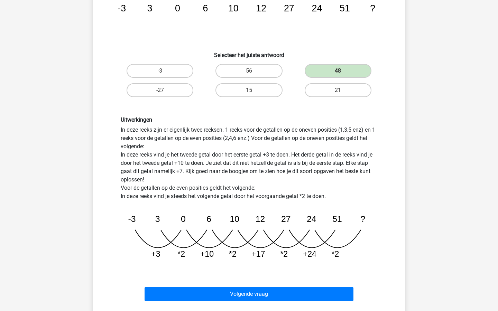
scroll to position [101, 0]
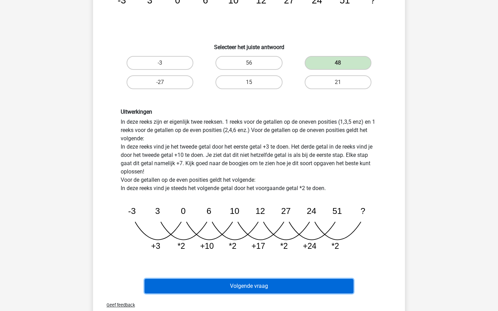
click at [322, 286] on button "Volgende vraag" at bounding box center [249, 286] width 209 height 15
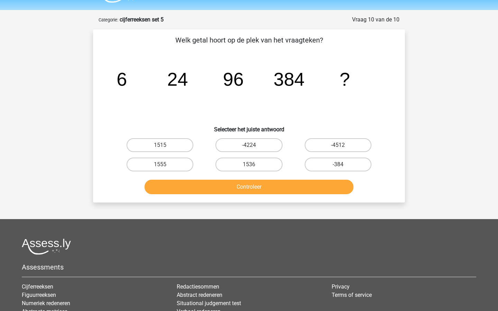
scroll to position [15, 0]
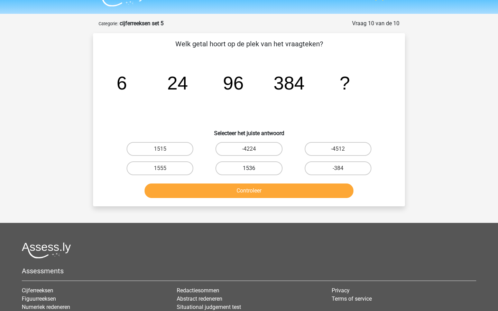
click at [259, 167] on label "1536" at bounding box center [249, 169] width 67 height 14
click at [254, 168] on input "1536" at bounding box center [251, 170] width 4 height 4
radio input "true"
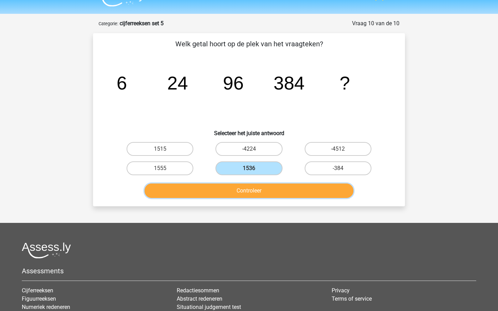
click at [268, 188] on button "Controleer" at bounding box center [249, 191] width 209 height 15
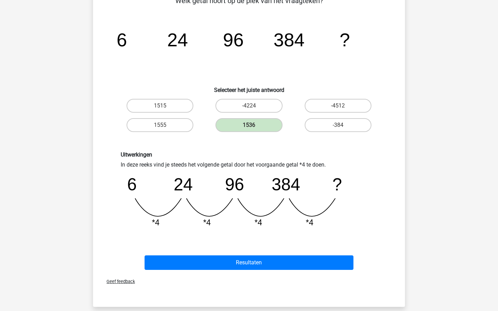
scroll to position [63, 0]
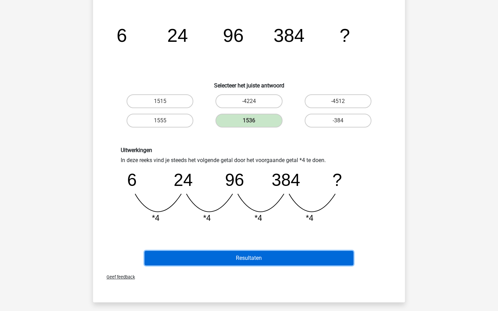
click at [271, 255] on button "Resultaten" at bounding box center [249, 258] width 209 height 15
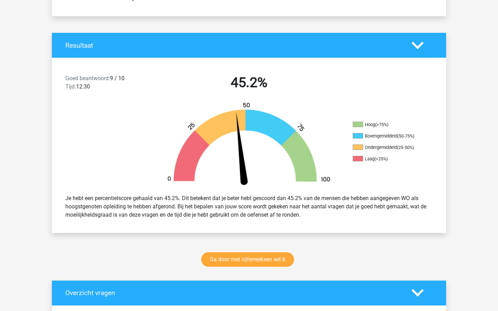
scroll to position [121, 0]
